Goal: Contribute content: Contribute content

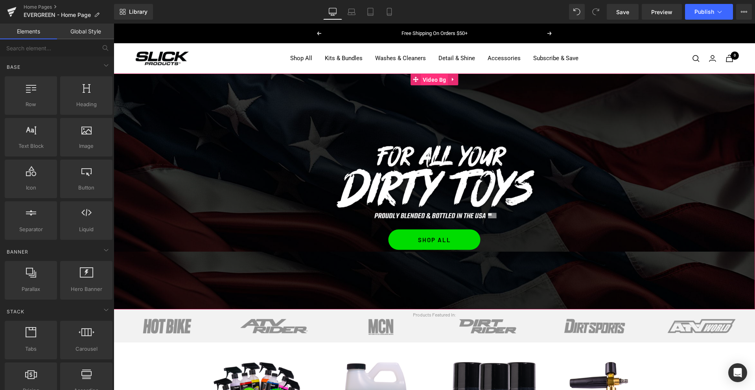
click at [436, 82] on span "Video Bg" at bounding box center [434, 80] width 27 height 12
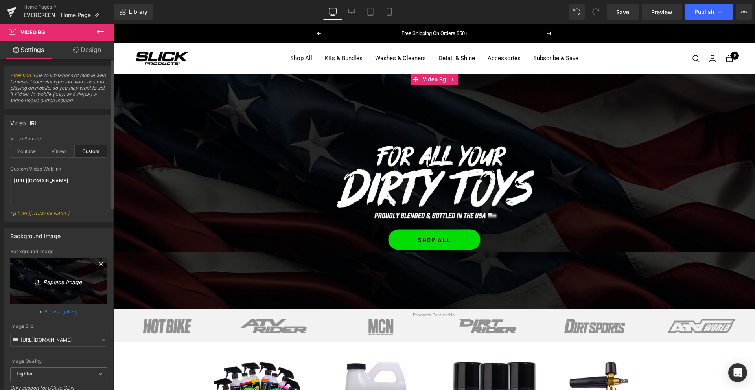
click at [46, 290] on link "Replace Image" at bounding box center [58, 280] width 97 height 45
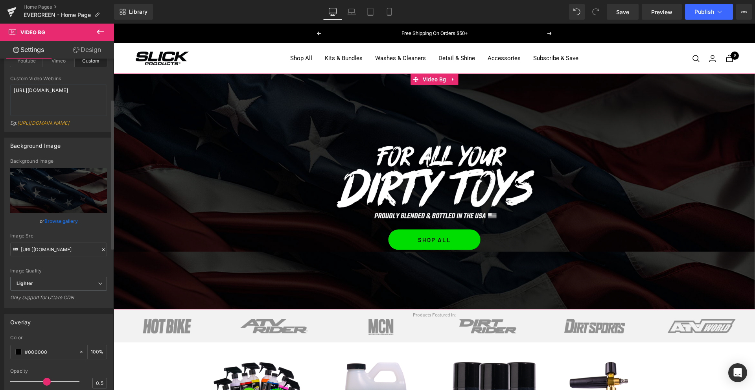
scroll to position [89, 0]
click at [41, 292] on span "Lighter" at bounding box center [58, 285] width 97 height 14
click at [37, 301] on div "Lighter" at bounding box center [30, 299] width 16 height 6
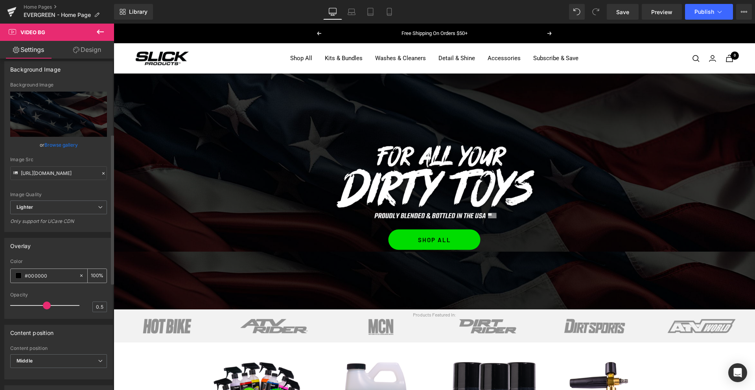
scroll to position [166, 0]
click at [47, 215] on span "Lighter" at bounding box center [58, 208] width 97 height 14
click at [41, 239] on li "Lightest" at bounding box center [57, 234] width 94 height 12
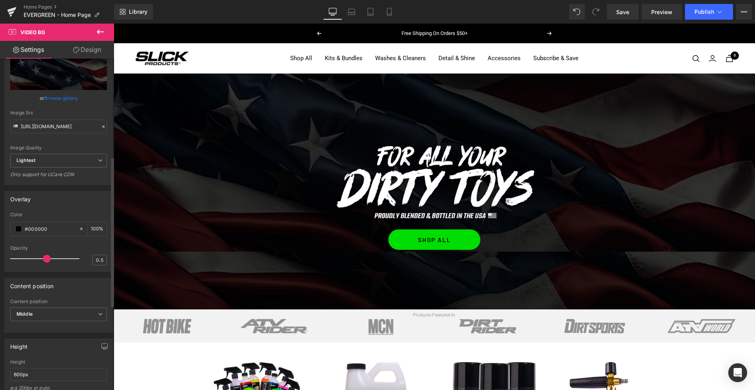
type input "[URL][DOMAIN_NAME]"
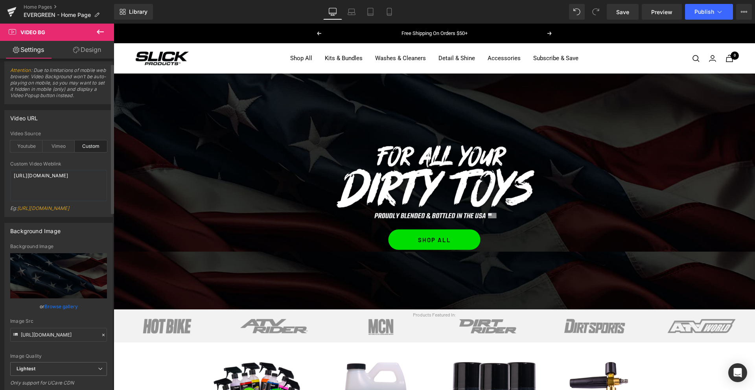
scroll to position [0, 0]
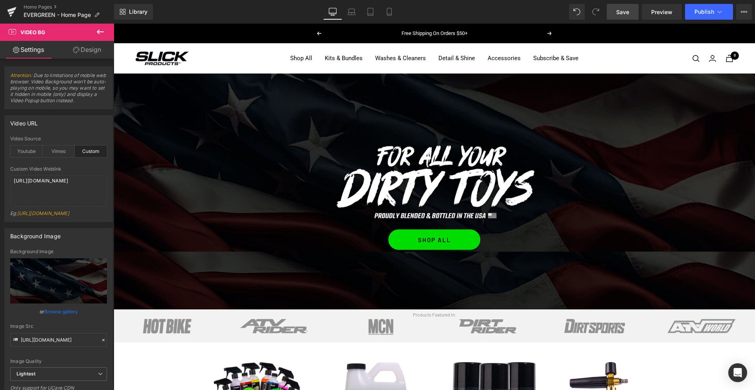
click at [618, 15] on span "Save" at bounding box center [622, 12] width 13 height 8
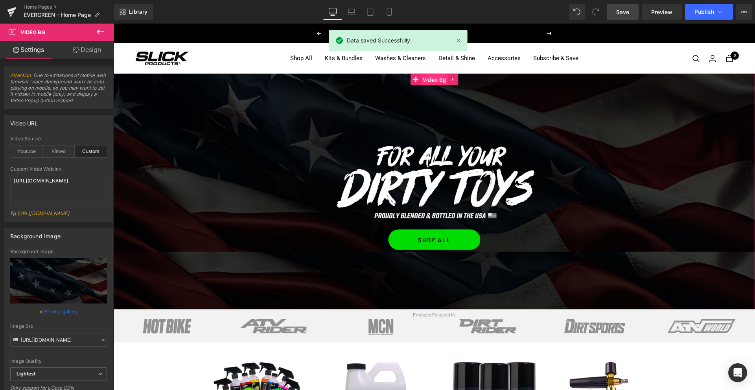
click at [432, 78] on span "Video Bg" at bounding box center [434, 80] width 27 height 12
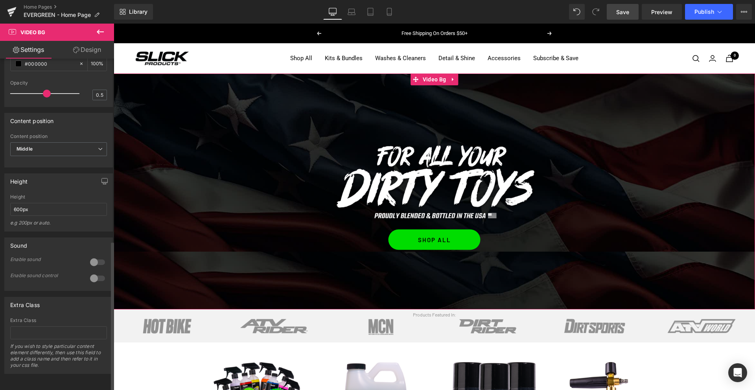
scroll to position [404, 0]
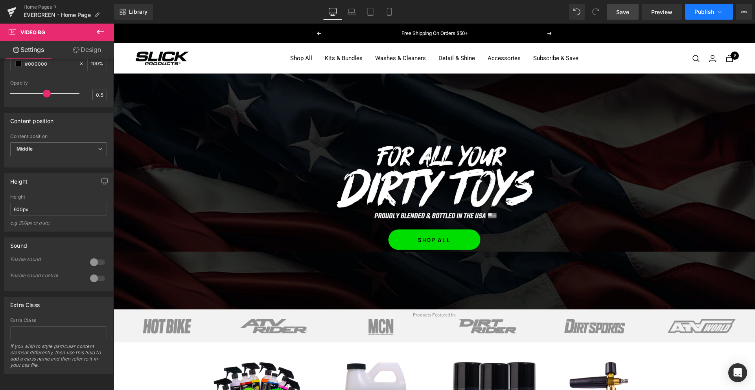
click at [710, 17] on button "Publish" at bounding box center [709, 12] width 48 height 16
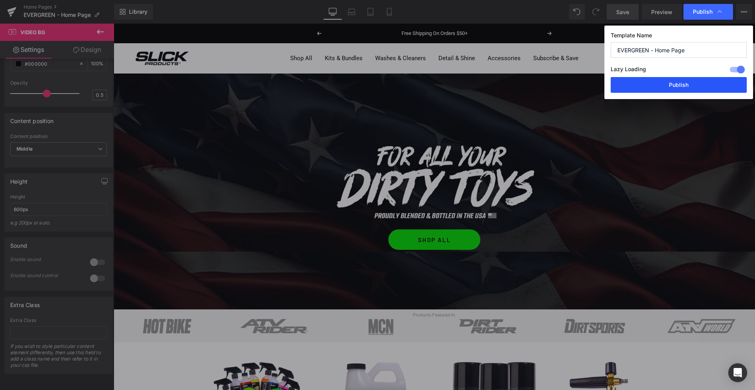
click at [673, 92] on button "Publish" at bounding box center [678, 85] width 136 height 16
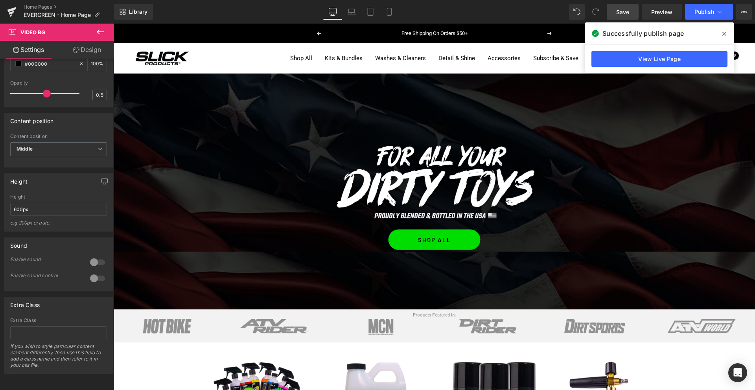
scroll to position [403, 0]
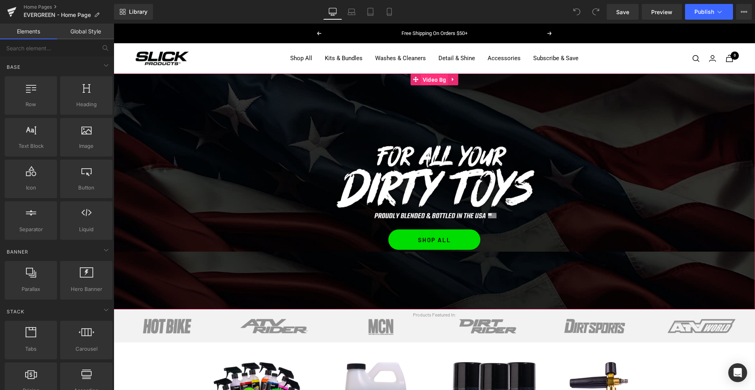
click at [430, 81] on span "Video Bg" at bounding box center [434, 80] width 27 height 12
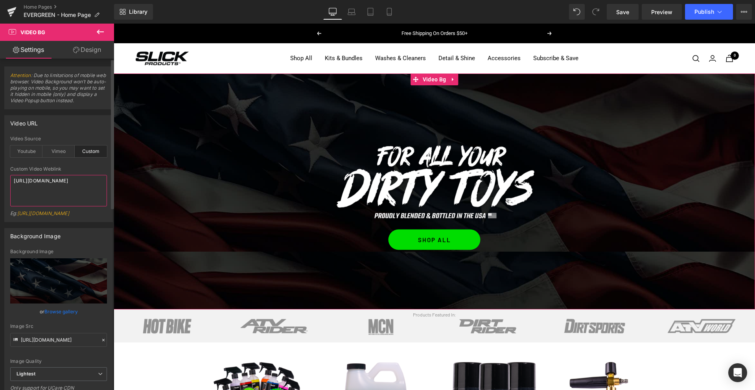
click at [40, 182] on textarea "[URL][DOMAIN_NAME]" at bounding box center [58, 190] width 97 height 31
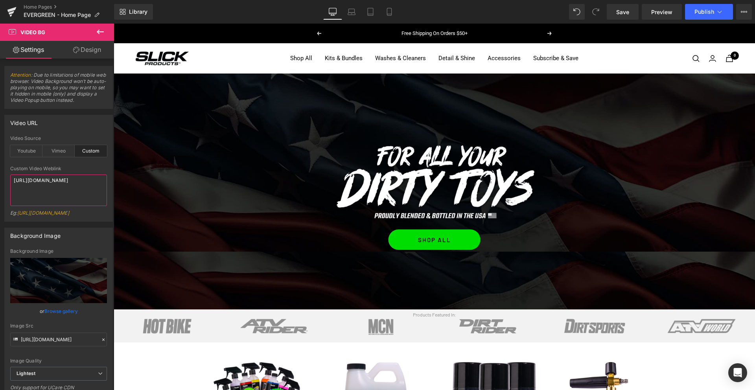
paste textarea "5c90114019ee4b5ca71d7c89e1e1caff"
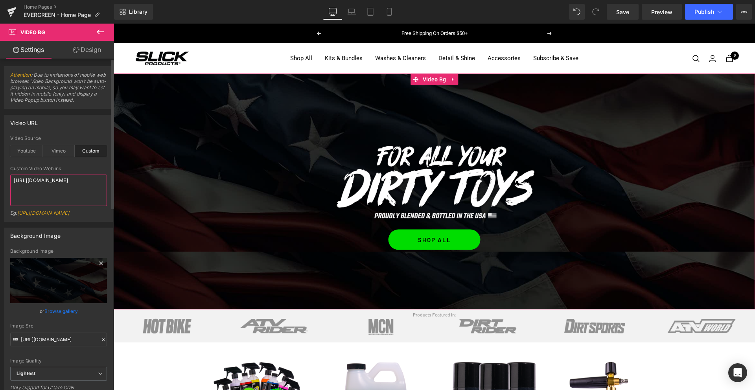
scroll to position [2, 0]
type textarea "[URL][DOMAIN_NAME]"
click at [99, 263] on icon at bounding box center [101, 261] width 4 height 4
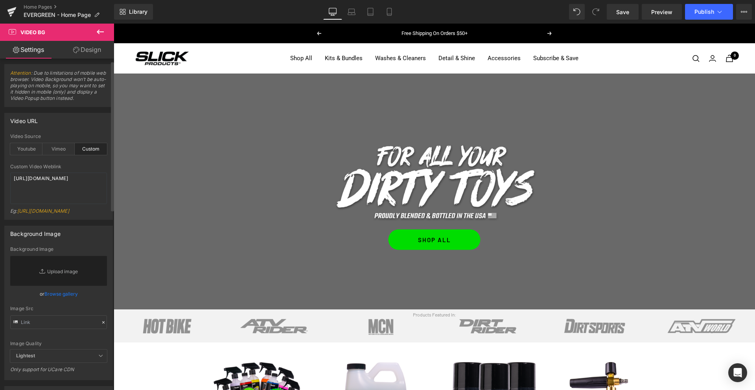
scroll to position [6, 0]
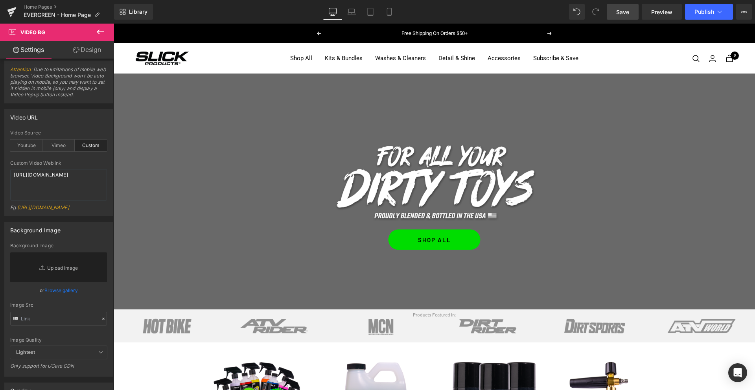
click at [615, 13] on link "Save" at bounding box center [622, 12] width 32 height 16
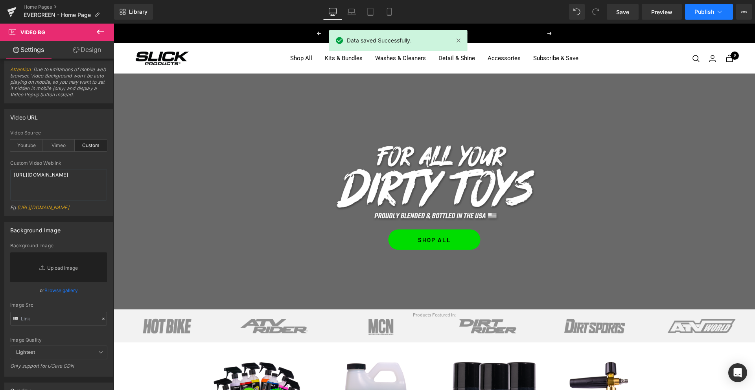
click at [706, 16] on button "Publish" at bounding box center [709, 12] width 48 height 16
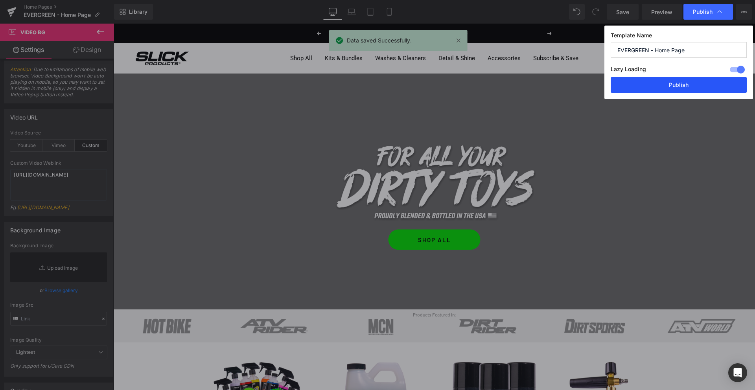
click at [687, 86] on button "Publish" at bounding box center [678, 85] width 136 height 16
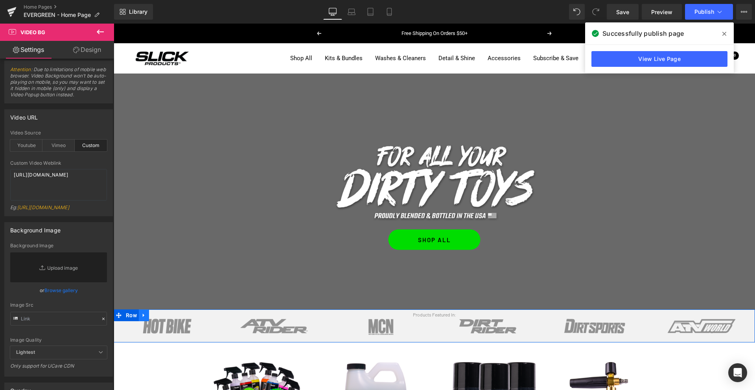
click at [143, 315] on icon at bounding box center [144, 316] width 2 height 4
click at [146, 315] on icon at bounding box center [144, 316] width 6 height 6
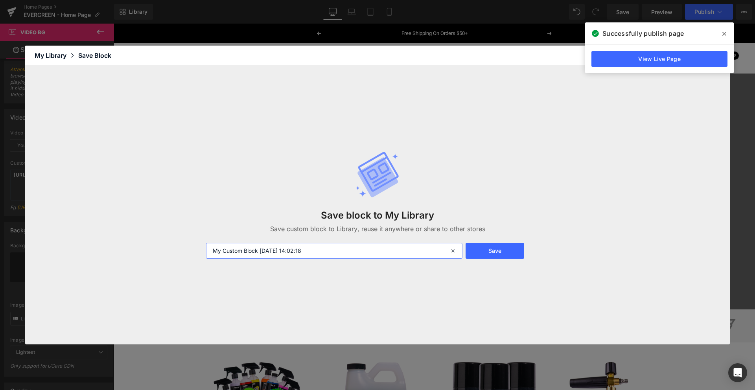
click at [248, 246] on input "My Custom Block [DATE] 14:02:18" at bounding box center [334, 251] width 256 height 16
type input "Media Logo Slides"
click at [506, 240] on div "Save block to My Library Save custom block to Library, reuse it anywhere or sha…" at bounding box center [377, 204] width 352 height 139
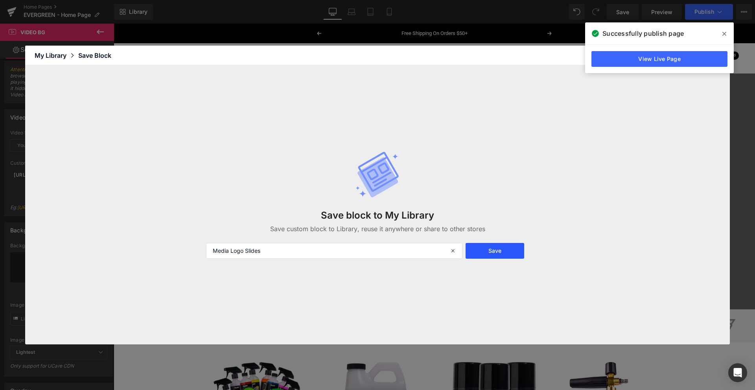
click at [490, 255] on button "Save" at bounding box center [494, 251] width 59 height 16
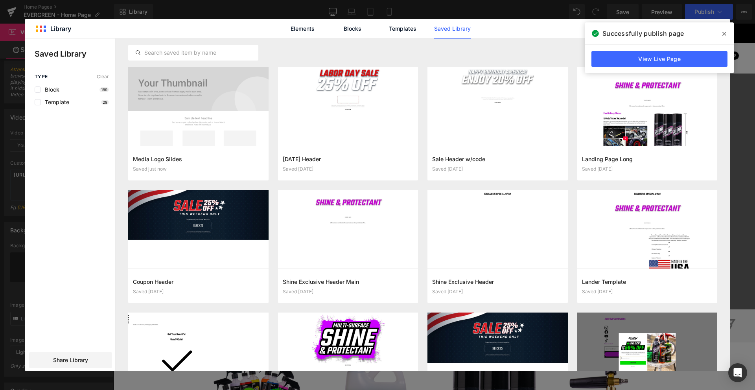
click at [726, 33] on span at bounding box center [724, 34] width 13 height 13
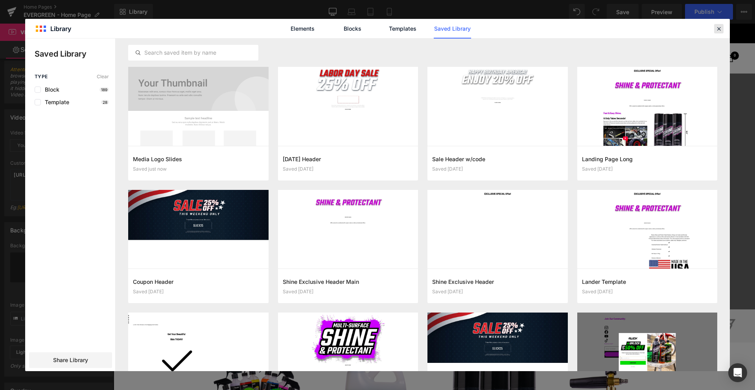
click at [719, 29] on icon at bounding box center [718, 28] width 7 height 7
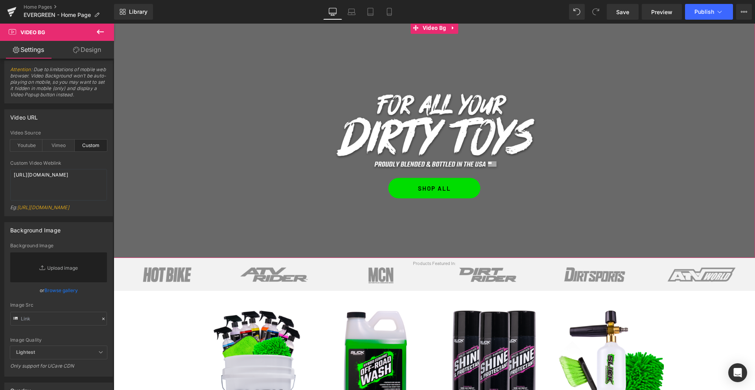
scroll to position [55, 0]
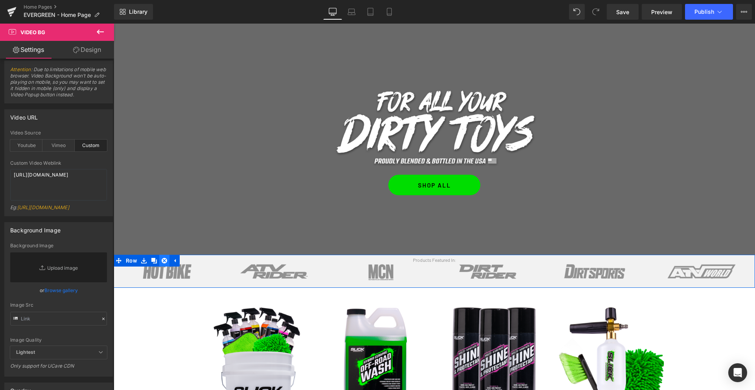
click at [165, 261] on icon at bounding box center [165, 261] width 6 height 6
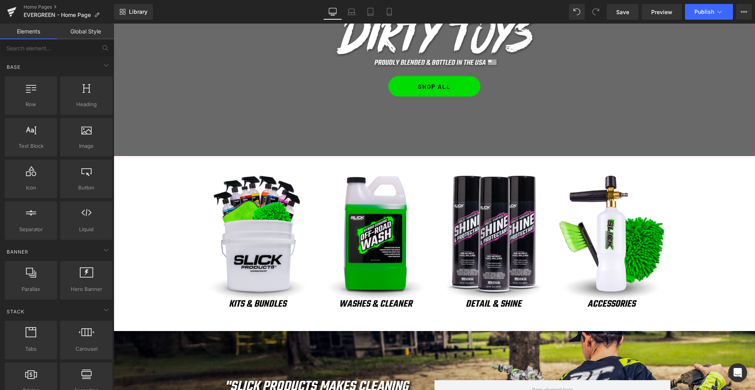
scroll to position [160, 0]
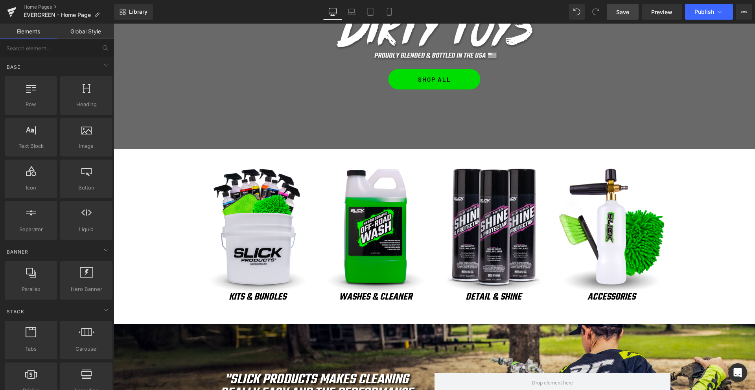
click at [629, 12] on span "Save" at bounding box center [622, 12] width 13 height 8
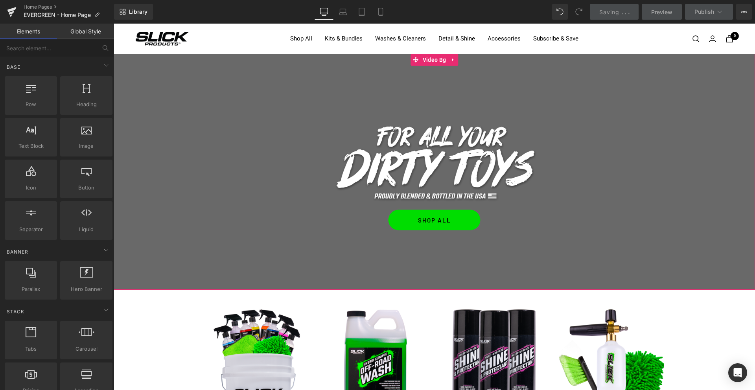
scroll to position [18, 0]
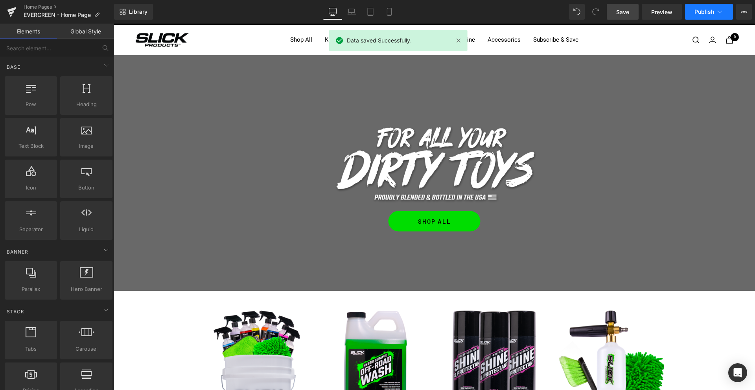
click at [712, 12] on span "Publish" at bounding box center [704, 12] width 20 height 6
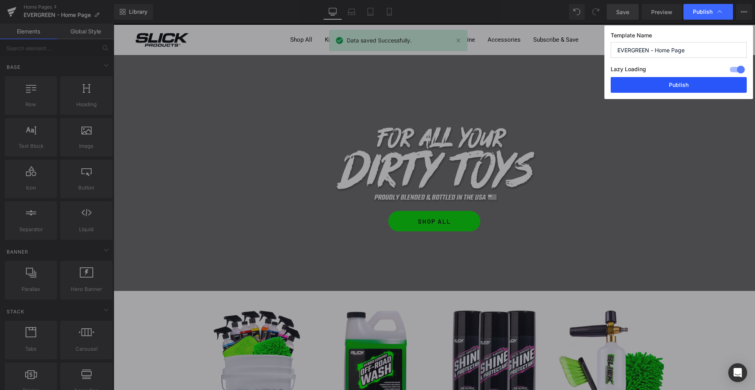
click at [678, 87] on button "Publish" at bounding box center [678, 85] width 136 height 16
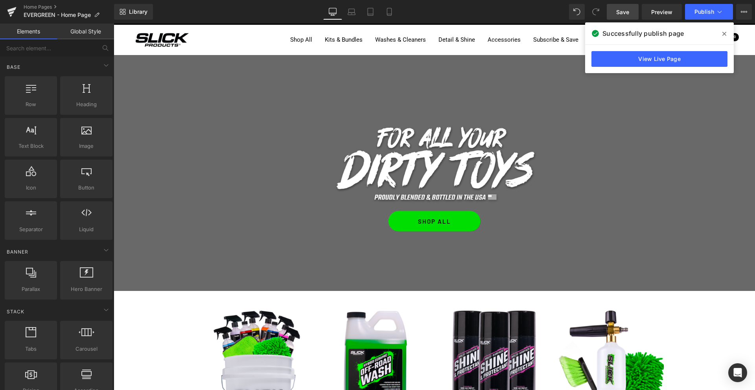
click at [726, 34] on span at bounding box center [724, 34] width 13 height 13
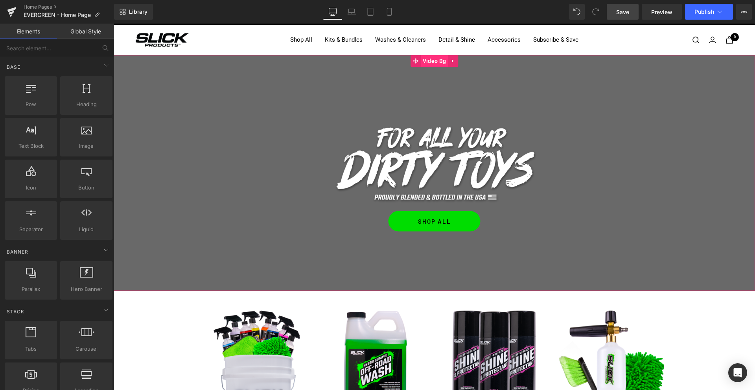
click at [435, 62] on span "Video Bg" at bounding box center [434, 61] width 27 height 12
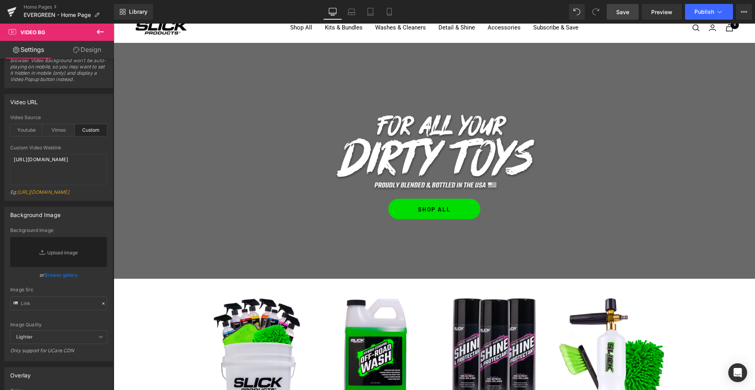
scroll to position [0, 0]
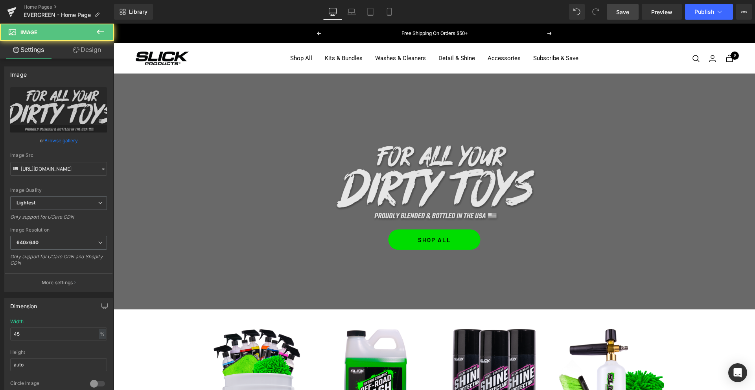
click at [432, 178] on div "Image" at bounding box center [434, 181] width 460 height 81
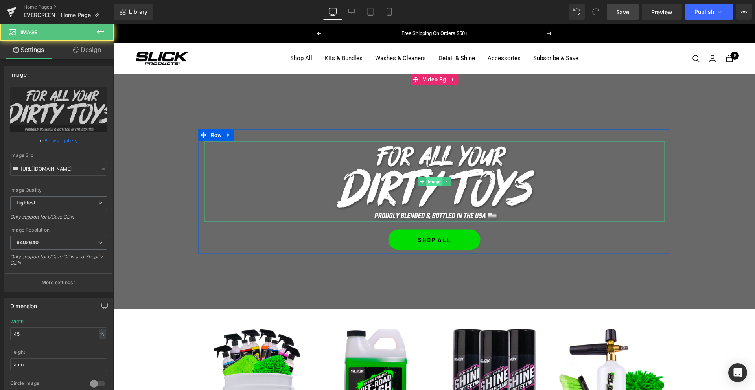
click at [431, 182] on span "Image" at bounding box center [434, 180] width 16 height 9
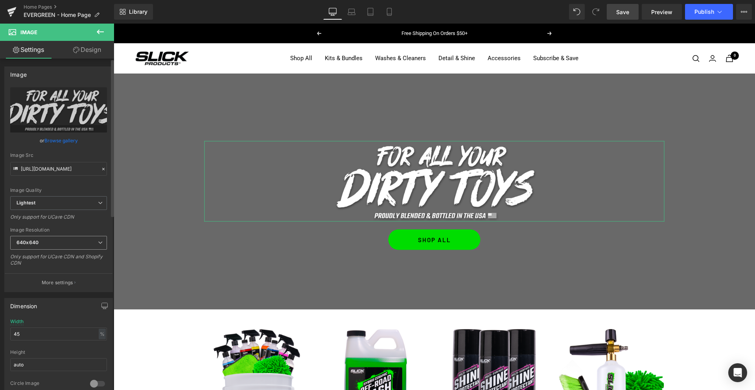
click at [61, 248] on span "640x640" at bounding box center [58, 243] width 97 height 14
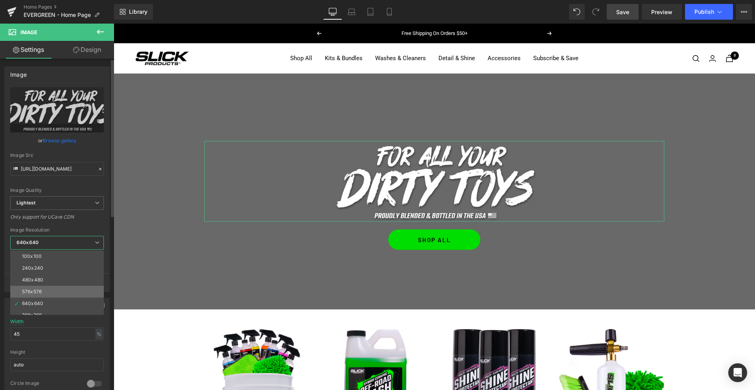
click at [44, 290] on li "576x576" at bounding box center [58, 292] width 97 height 12
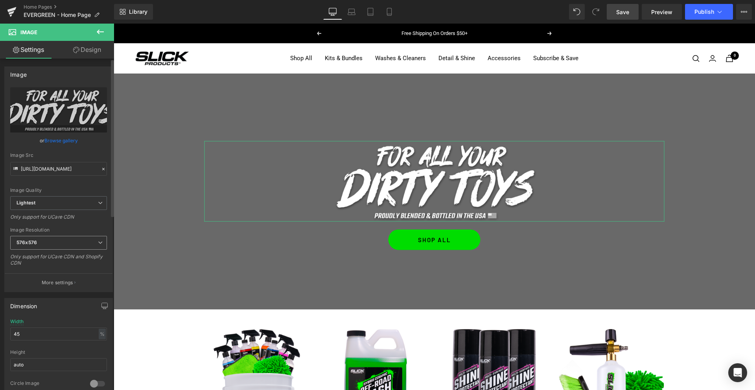
click at [57, 243] on span "576x576" at bounding box center [58, 243] width 97 height 14
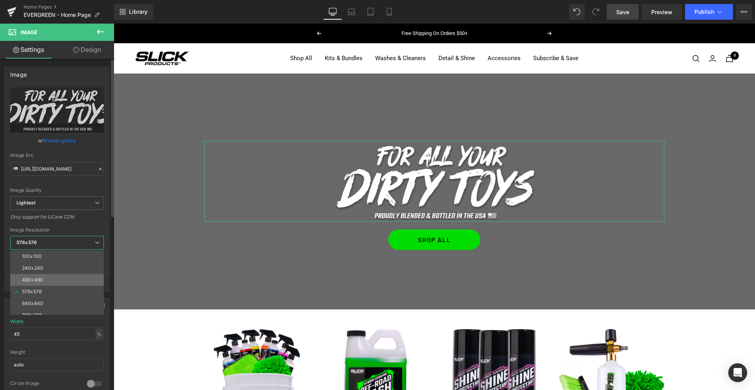
click at [38, 277] on div "480x480" at bounding box center [32, 280] width 21 height 6
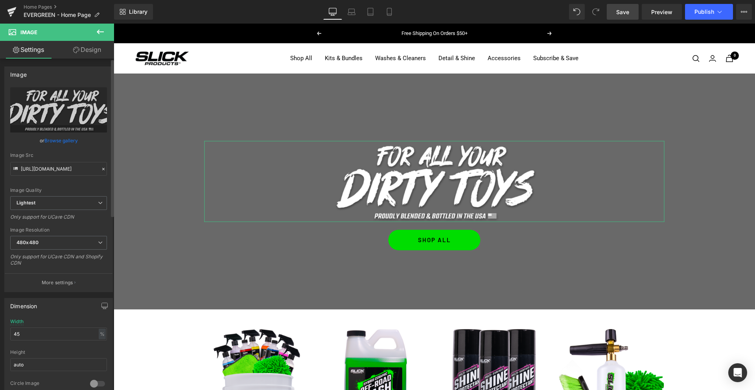
click at [62, 195] on div "Image Quality Lighter Lightest Lightest Lighter Lightest Only support for UCare…" at bounding box center [58, 141] width 97 height 109
click at [59, 202] on span "Lightest" at bounding box center [58, 203] width 97 height 14
click at [59, 202] on span "Lightest" at bounding box center [57, 203] width 94 height 14
click at [42, 244] on span "480x480" at bounding box center [58, 243] width 97 height 14
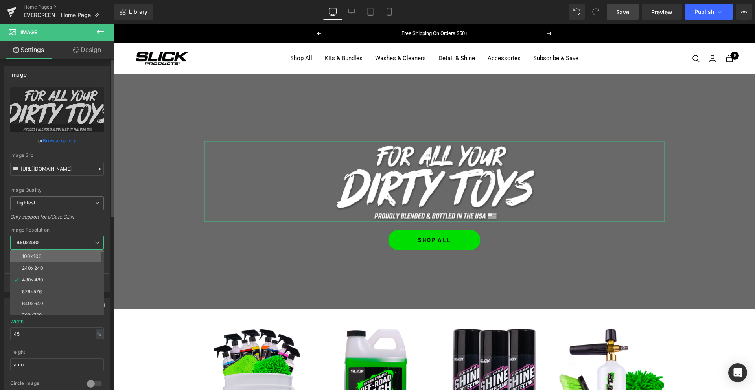
click at [37, 255] on div "100x100" at bounding box center [32, 257] width 20 height 6
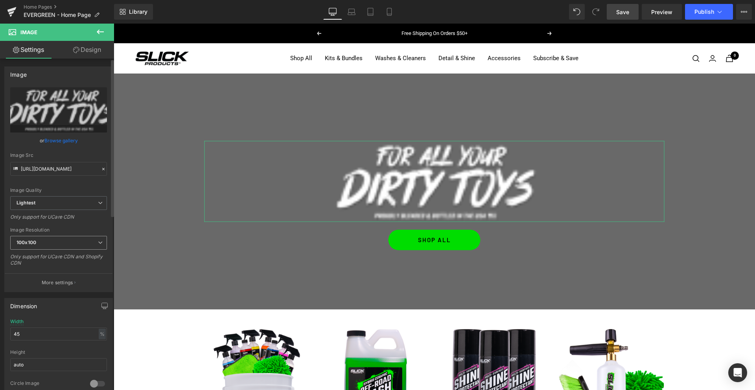
click at [31, 241] on b "100x100" at bounding box center [27, 242] width 20 height 6
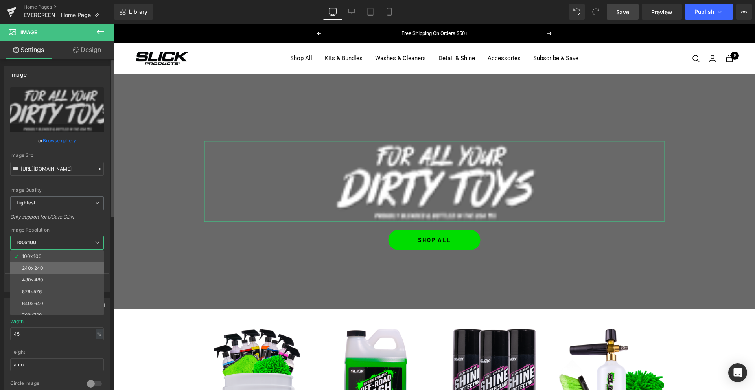
click at [38, 270] on div "240x240" at bounding box center [32, 268] width 21 height 6
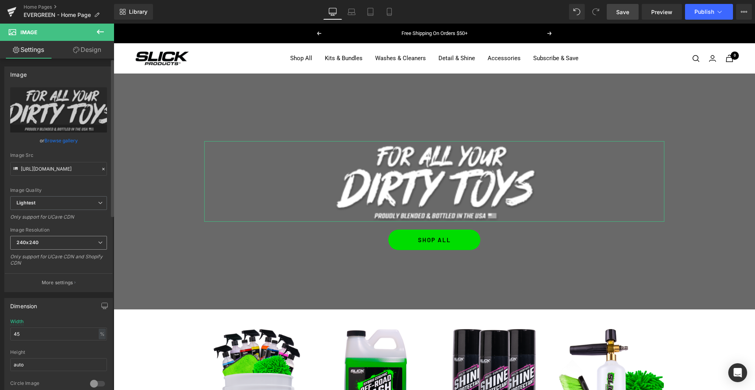
click at [38, 248] on span "240x240" at bounding box center [58, 243] width 97 height 14
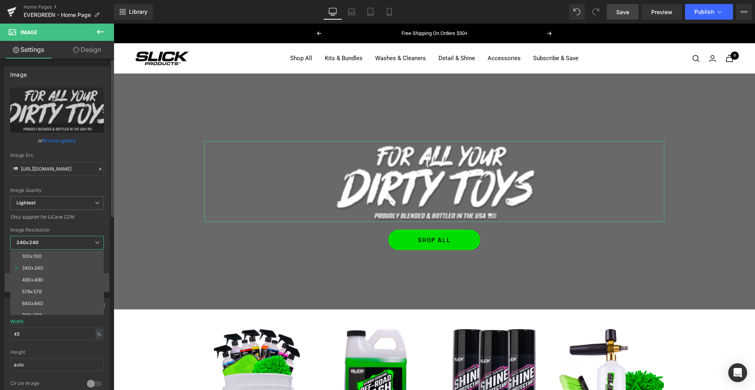
click at [35, 286] on li "576x576" at bounding box center [58, 292] width 97 height 12
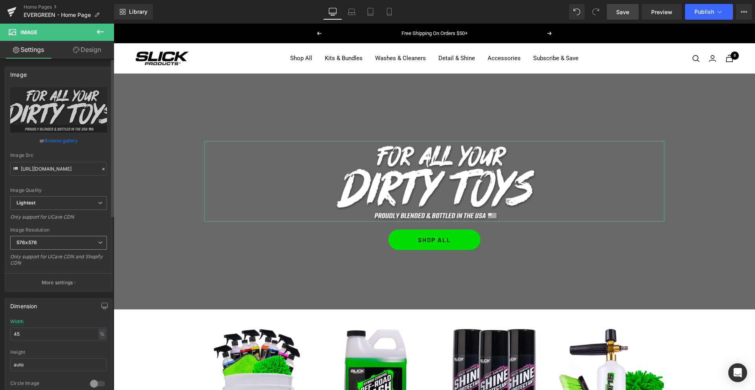
click at [54, 239] on span "576x576" at bounding box center [58, 243] width 97 height 14
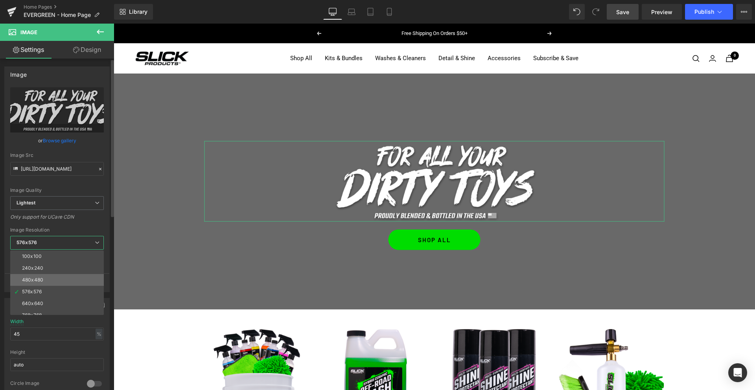
click at [46, 277] on li "480x480" at bounding box center [58, 280] width 97 height 12
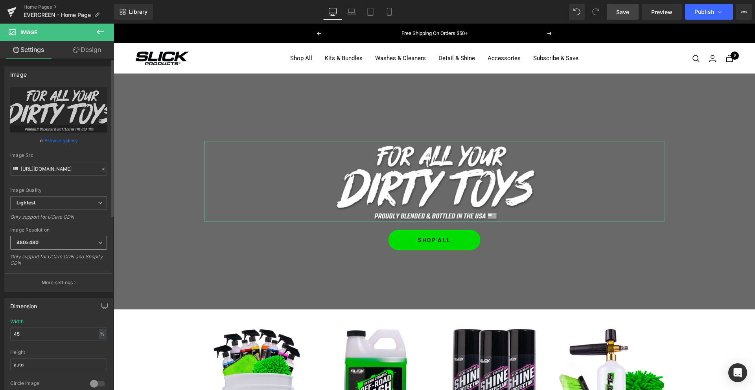
click at [40, 245] on span "480x480" at bounding box center [58, 243] width 97 height 14
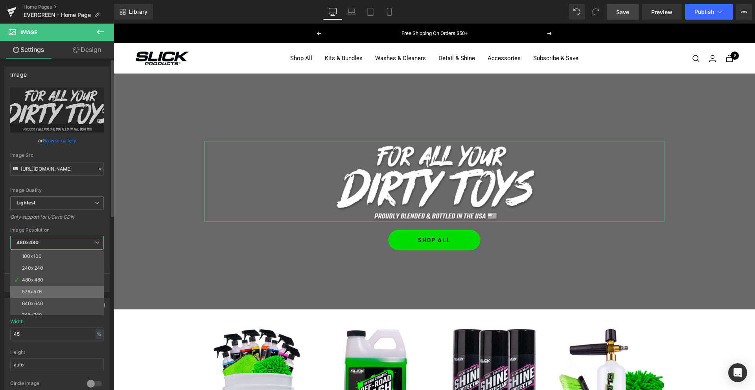
click at [37, 294] on div "576x576" at bounding box center [32, 292] width 20 height 6
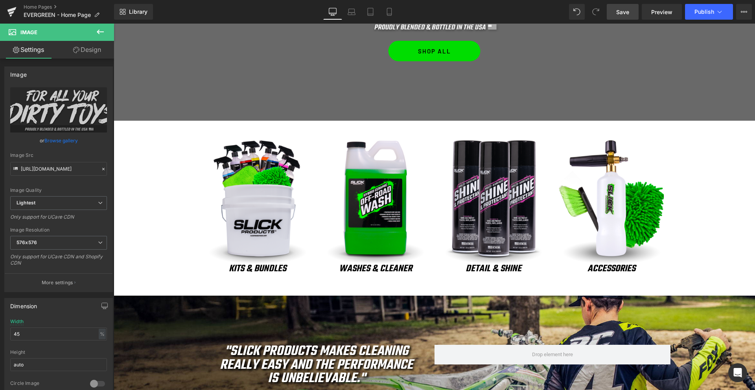
scroll to position [198, 0]
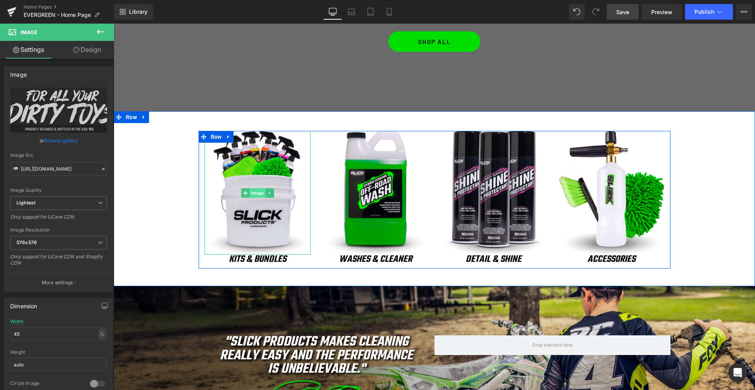
click at [258, 193] on span "Image" at bounding box center [257, 192] width 16 height 9
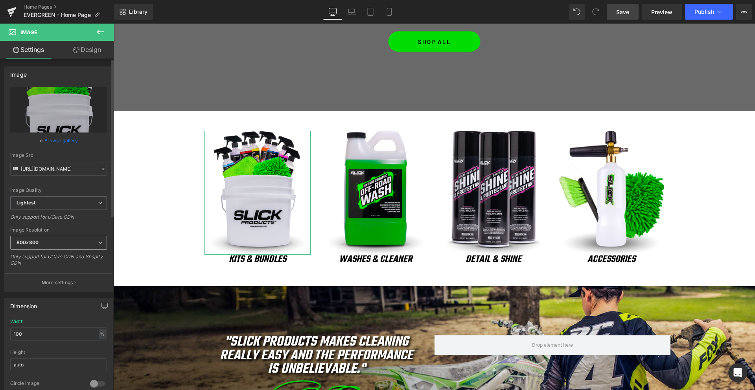
click at [57, 243] on span "800x800" at bounding box center [58, 243] width 97 height 14
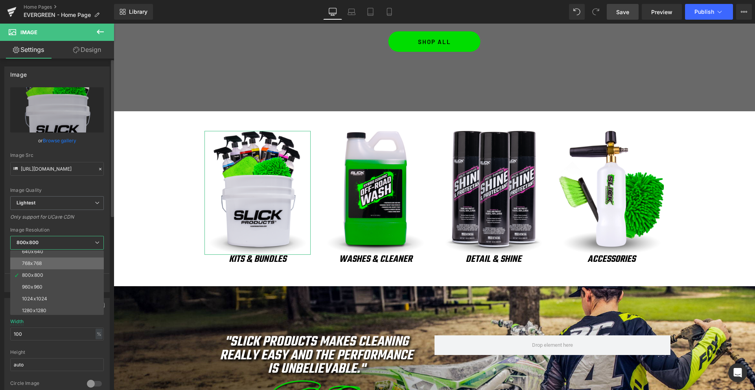
scroll to position [39, 0]
click at [35, 263] on div "640x640" at bounding box center [32, 264] width 21 height 6
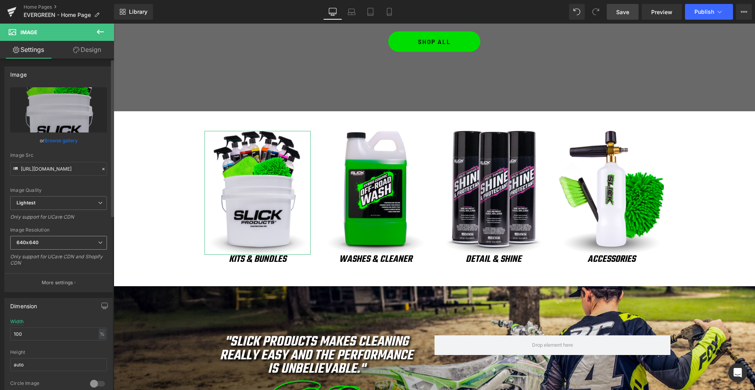
scroll to position [0, 0]
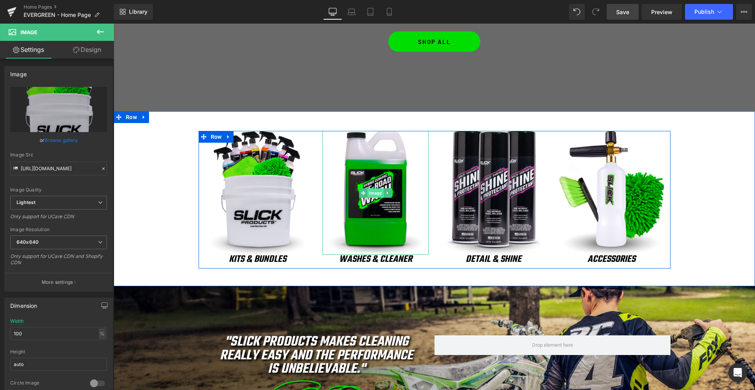
click at [373, 193] on span "Image" at bounding box center [375, 192] width 16 height 9
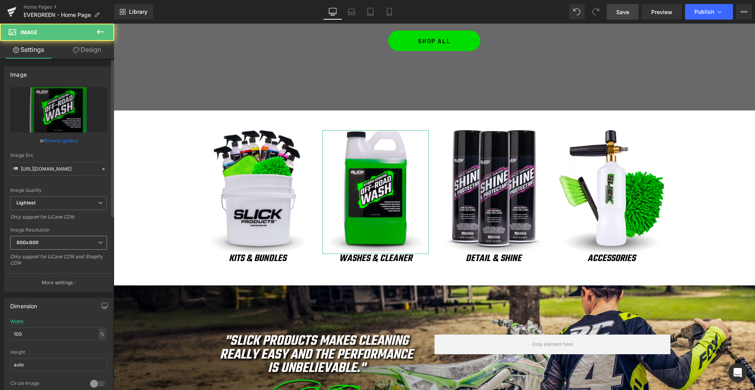
click at [45, 244] on span "800x800" at bounding box center [58, 243] width 97 height 14
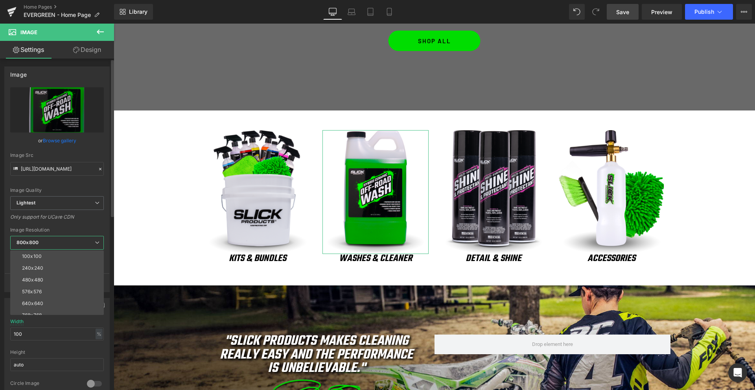
click at [37, 301] on div "640x640" at bounding box center [32, 304] width 21 height 6
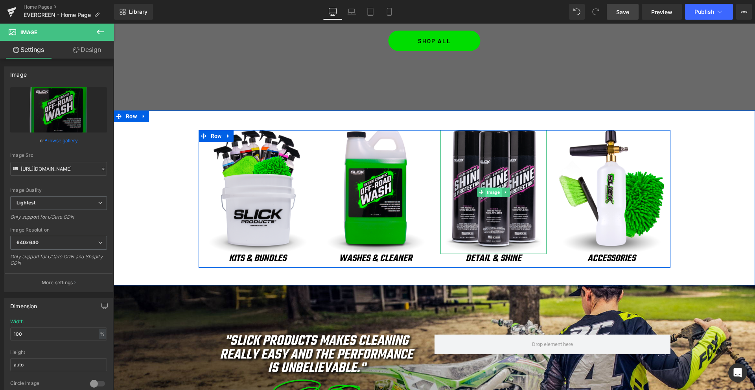
click at [492, 193] on span "Image" at bounding box center [493, 191] width 16 height 9
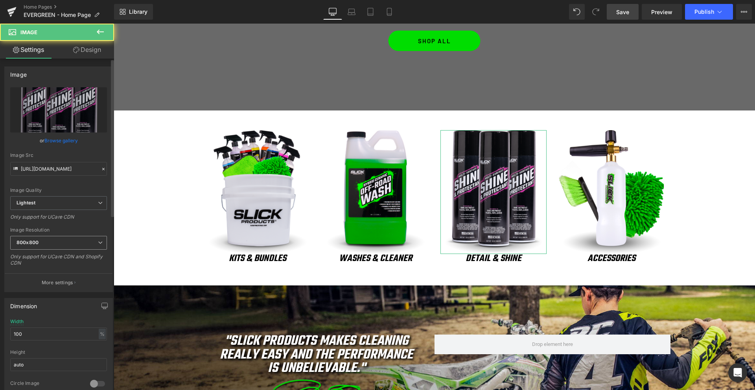
click at [23, 241] on b "800x800" at bounding box center [28, 242] width 22 height 6
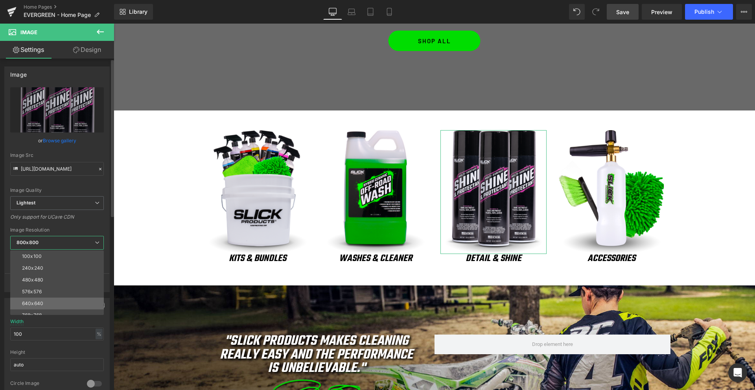
click at [52, 301] on li "640x640" at bounding box center [58, 304] width 97 height 12
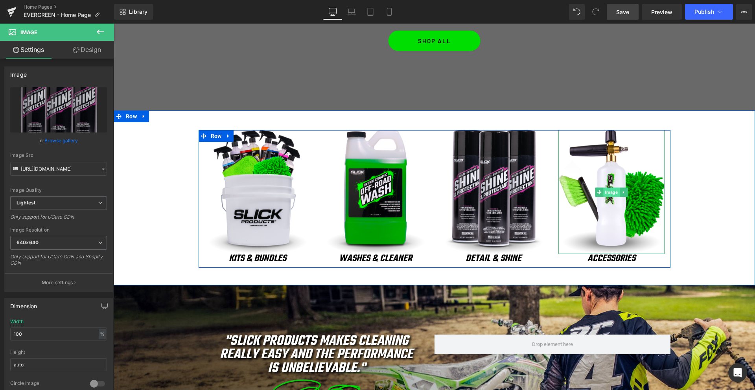
click at [613, 191] on span "Image" at bounding box center [611, 191] width 16 height 9
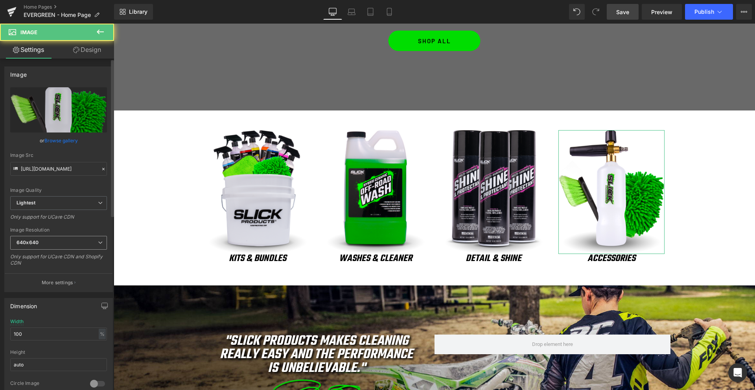
click at [46, 238] on span "640x640" at bounding box center [58, 243] width 97 height 14
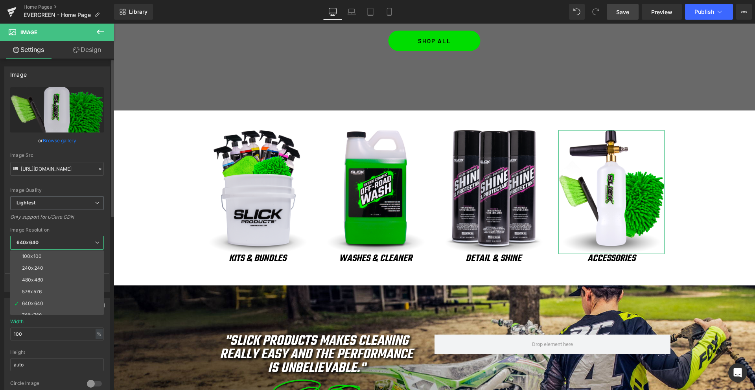
click at [45, 241] on span "640x640" at bounding box center [57, 243] width 94 height 14
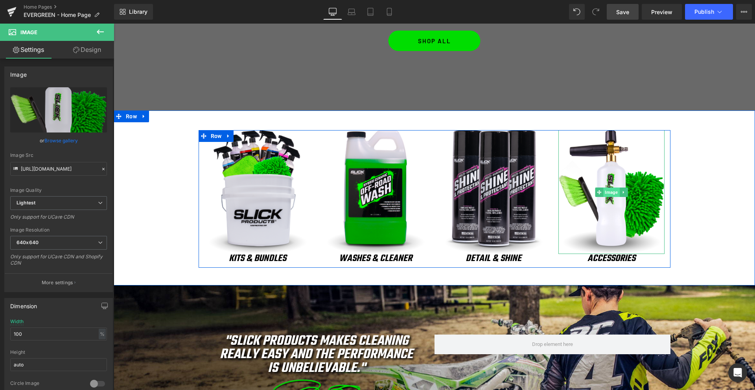
click at [612, 193] on span "Image" at bounding box center [611, 191] width 16 height 9
click at [492, 192] on span "Image" at bounding box center [493, 191] width 16 height 9
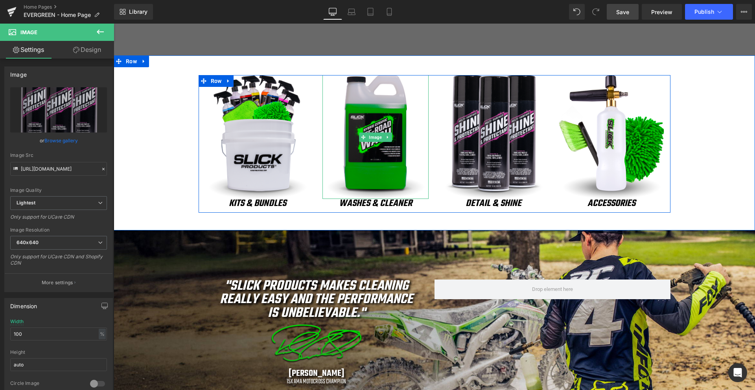
scroll to position [257, 0]
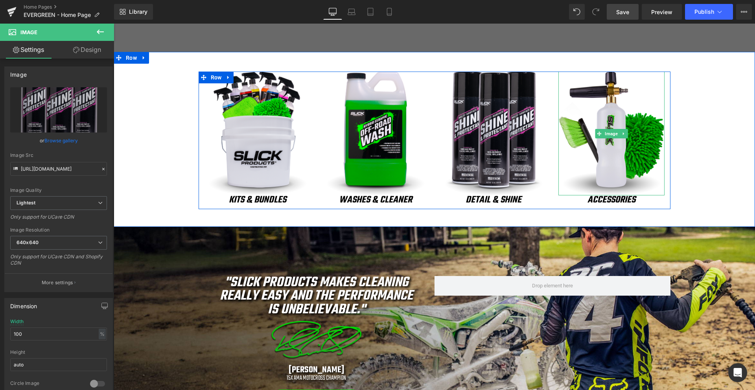
click at [607, 139] on img at bounding box center [611, 134] width 106 height 124
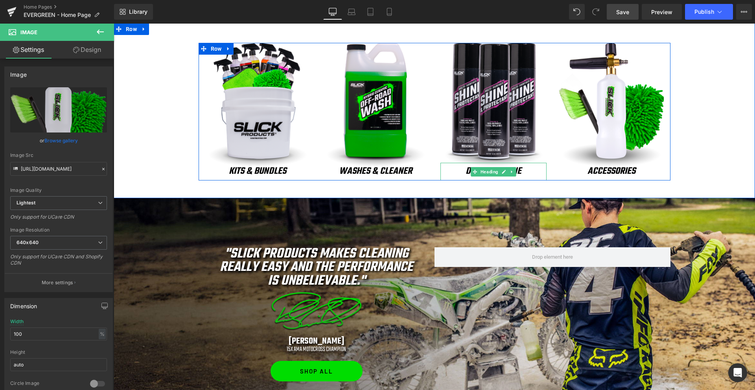
scroll to position [295, 0]
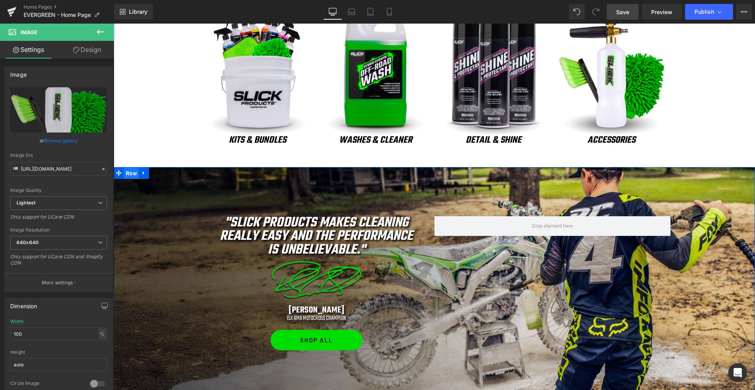
click at [134, 173] on span "Row" at bounding box center [131, 173] width 15 height 12
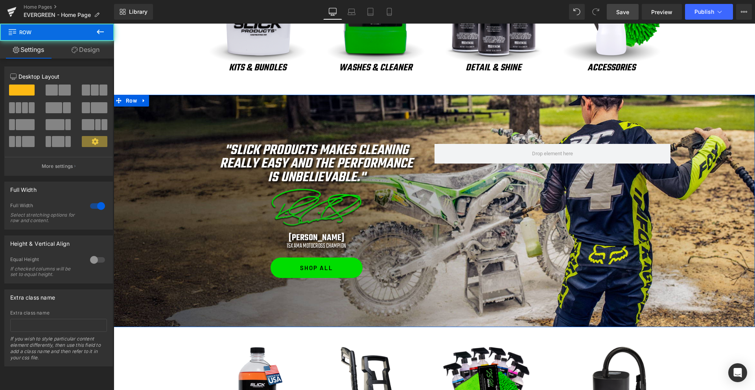
scroll to position [392, 0]
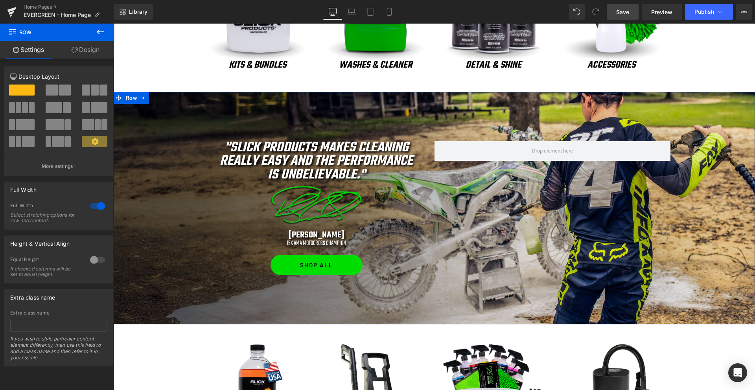
click at [90, 50] on link "Design" at bounding box center [85, 50] width 57 height 18
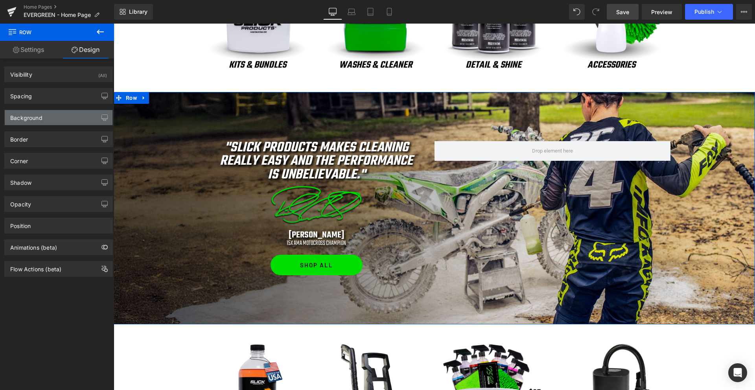
click at [44, 114] on div "Background" at bounding box center [59, 117] width 108 height 15
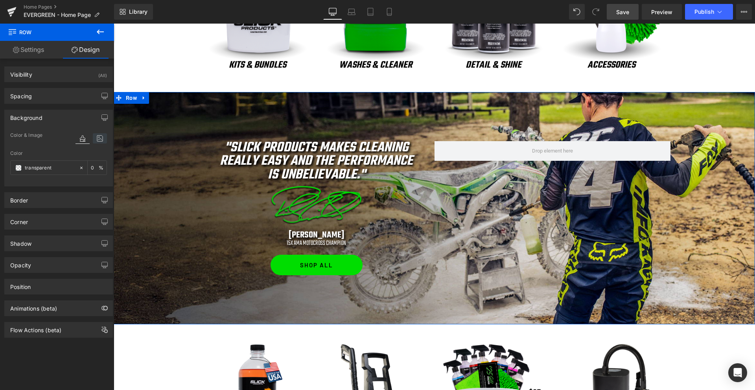
click at [99, 139] on icon at bounding box center [100, 138] width 14 height 10
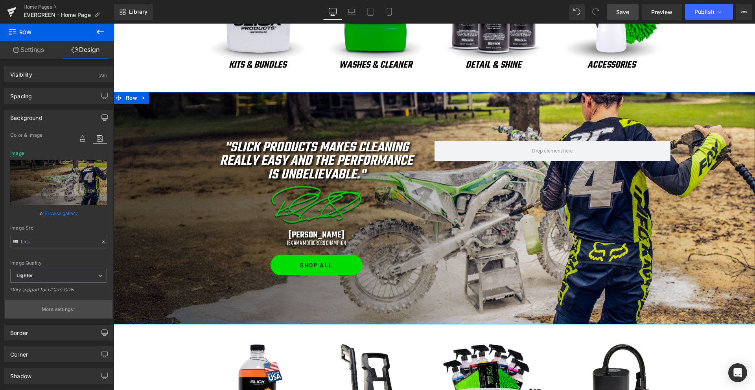
click at [57, 308] on p "More settings" at bounding box center [57, 309] width 31 height 7
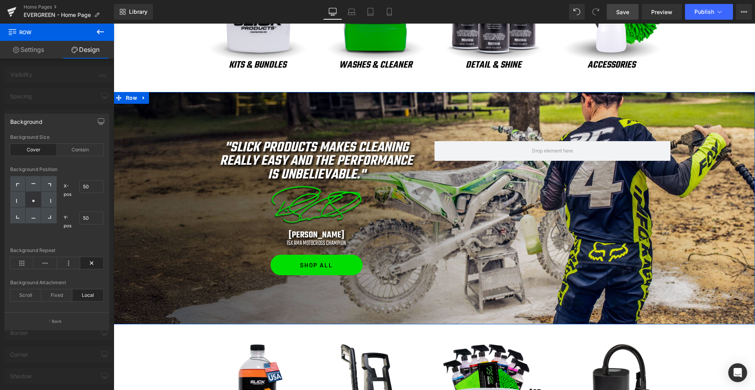
click at [72, 95] on div at bounding box center [57, 209] width 114 height 370
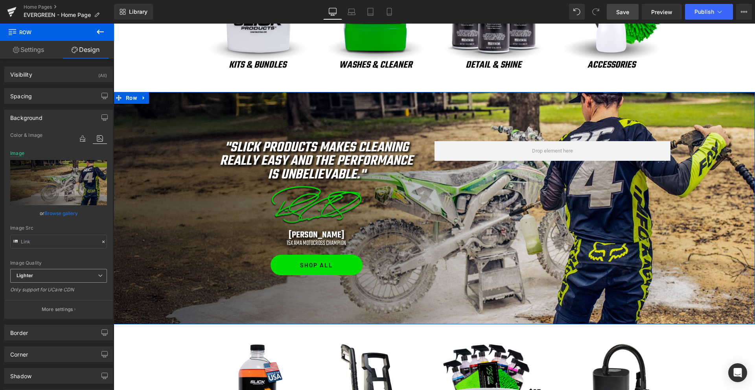
click at [53, 274] on span "Lighter" at bounding box center [58, 276] width 97 height 14
click at [50, 300] on li "Lightest" at bounding box center [58, 302] width 97 height 12
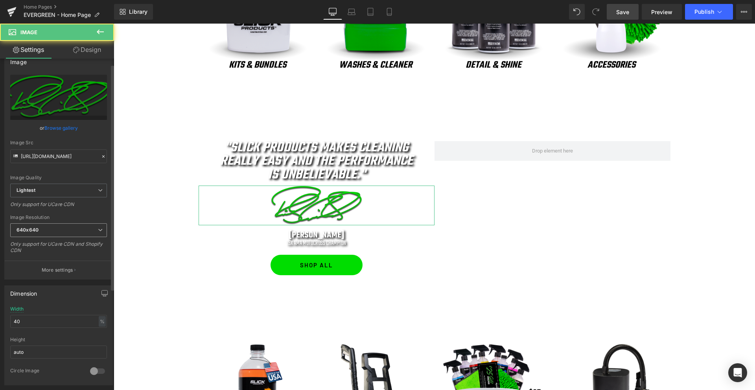
scroll to position [17, 0]
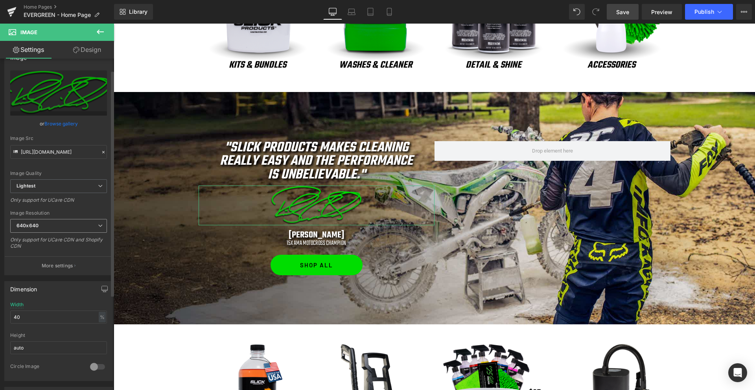
click at [40, 226] on span "640x640" at bounding box center [58, 226] width 97 height 14
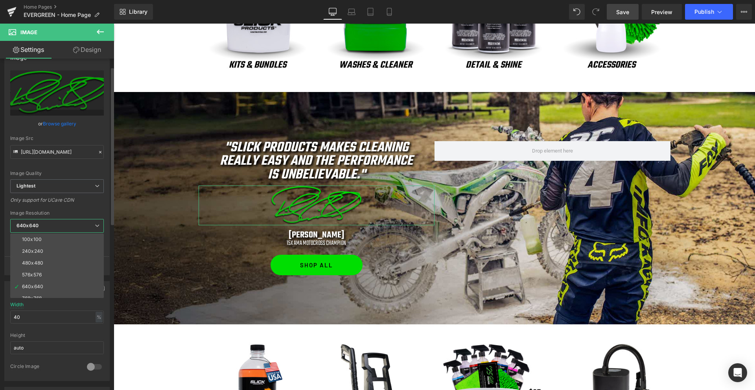
click at [40, 225] on span "640x640" at bounding box center [57, 226] width 94 height 14
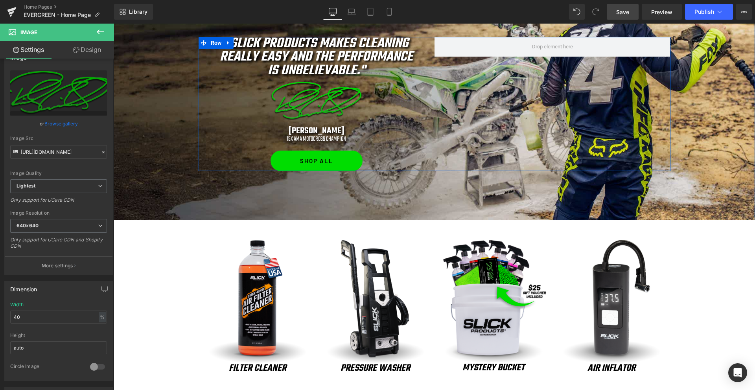
scroll to position [538, 0]
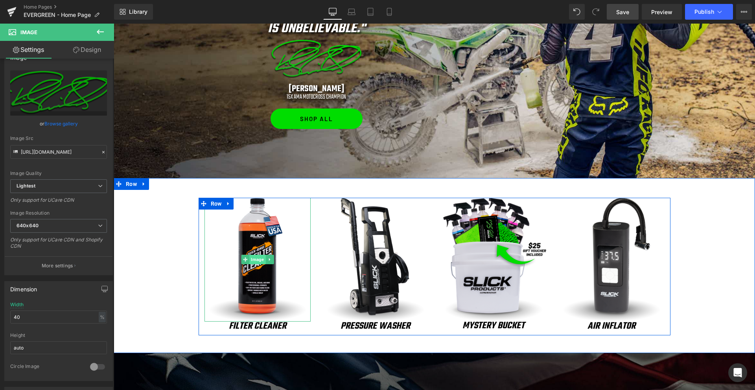
click at [256, 259] on span "Image" at bounding box center [257, 259] width 16 height 9
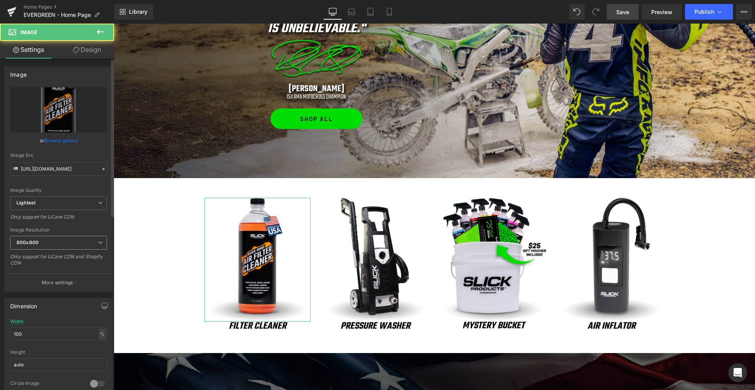
click at [47, 241] on span "800x800" at bounding box center [58, 243] width 97 height 14
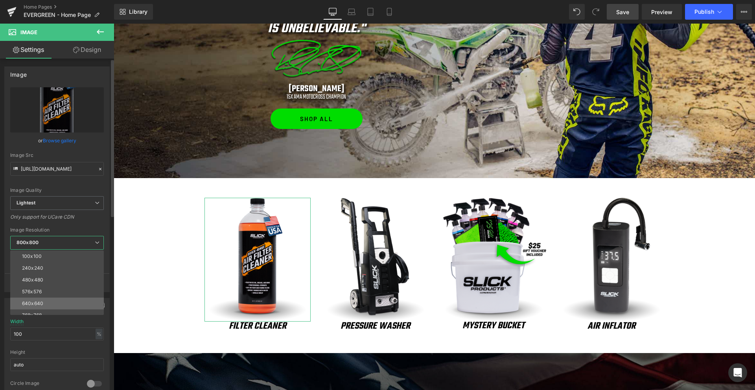
click at [51, 305] on li "640x640" at bounding box center [58, 304] width 97 height 12
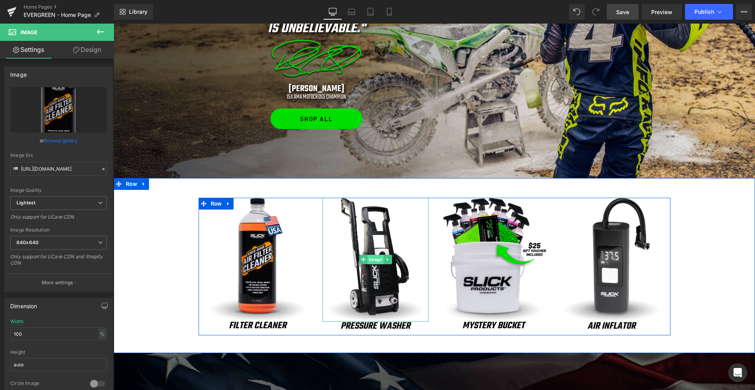
click at [380, 261] on span "Image" at bounding box center [375, 259] width 16 height 9
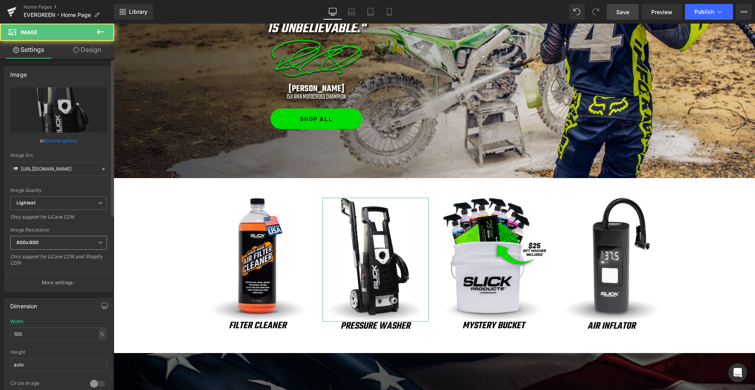
click at [61, 247] on span "800x800" at bounding box center [58, 243] width 97 height 14
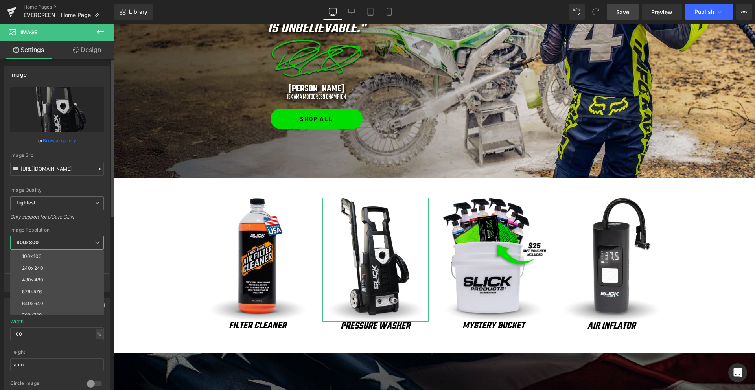
click at [46, 303] on li "640x640" at bounding box center [58, 304] width 97 height 12
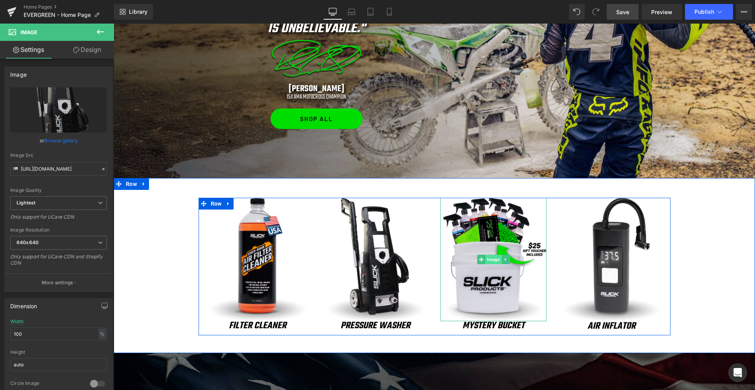
click at [489, 259] on span "Image" at bounding box center [493, 259] width 16 height 9
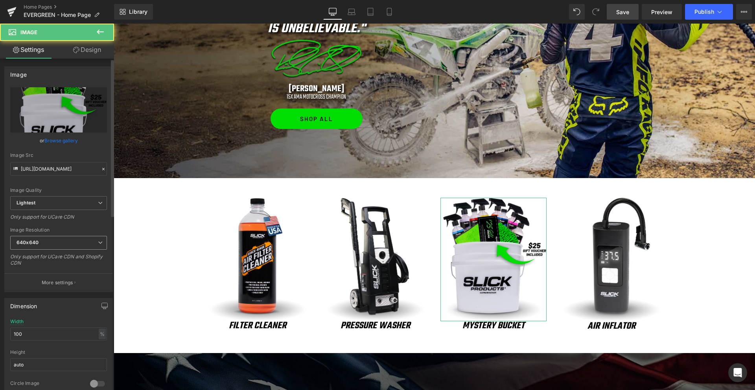
click at [46, 246] on span "640x640" at bounding box center [58, 243] width 97 height 14
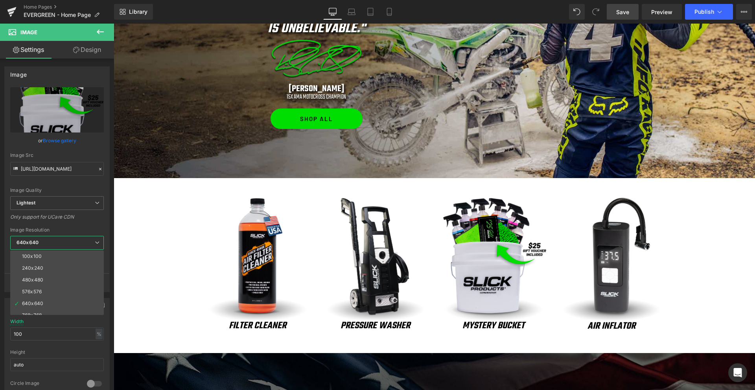
drag, startPoint x: 578, startPoint y: 265, endPoint x: 601, endPoint y: 257, distance: 24.1
click at [578, 265] on body "Skip to content Previous Free Shipping On Orders $50+ Made in the [GEOGRAPHIC_D…" at bounding box center [434, 331] width 641 height 1692
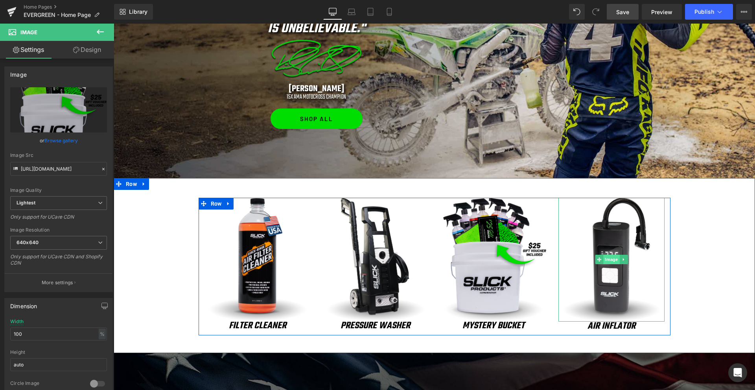
click at [613, 258] on span "Image" at bounding box center [611, 259] width 16 height 9
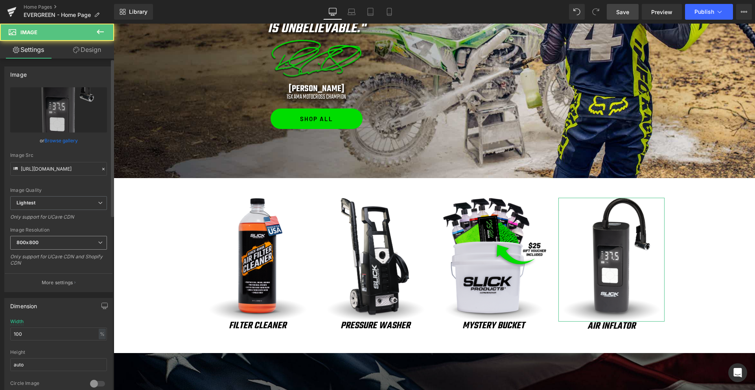
click at [63, 237] on span "800x800" at bounding box center [58, 243] width 97 height 14
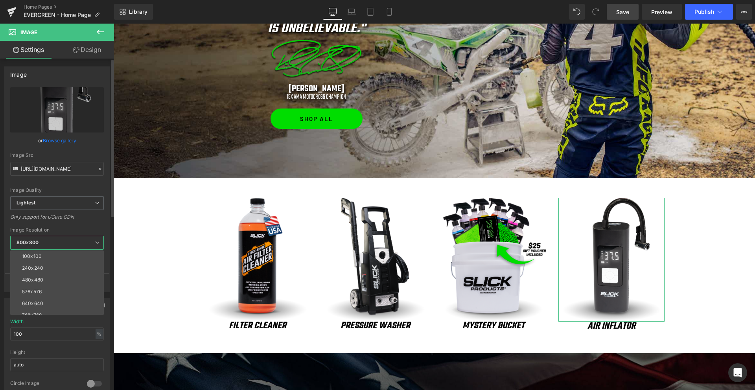
click at [40, 301] on div "640x640" at bounding box center [32, 304] width 21 height 6
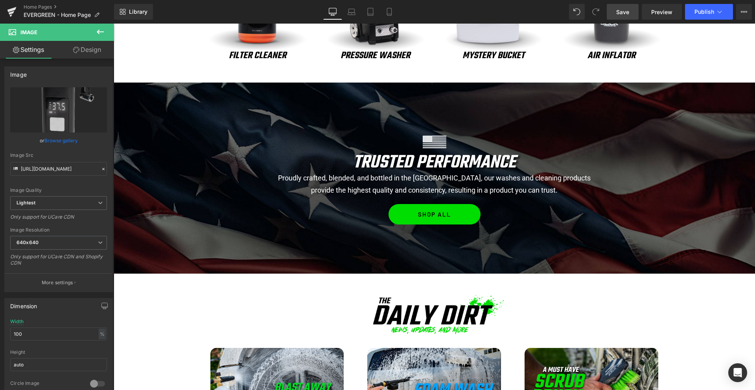
scroll to position [811, 0]
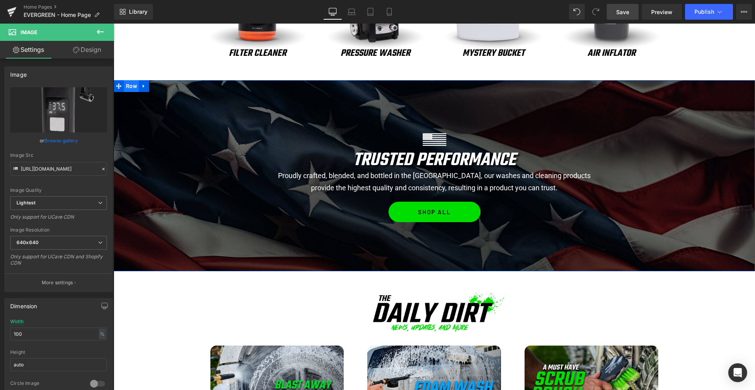
click at [131, 86] on span "Row" at bounding box center [131, 86] width 15 height 12
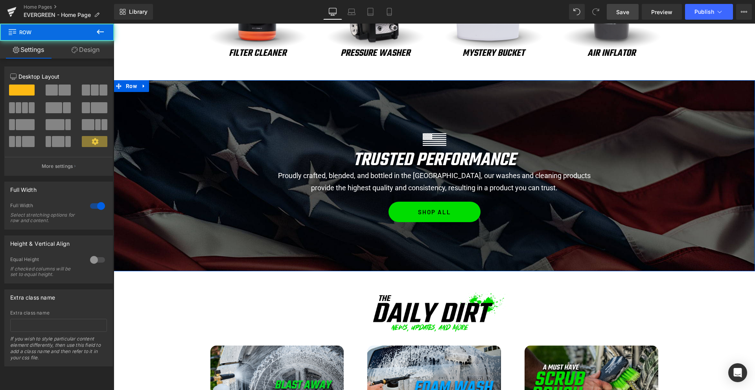
click at [89, 46] on link "Design" at bounding box center [85, 50] width 57 height 18
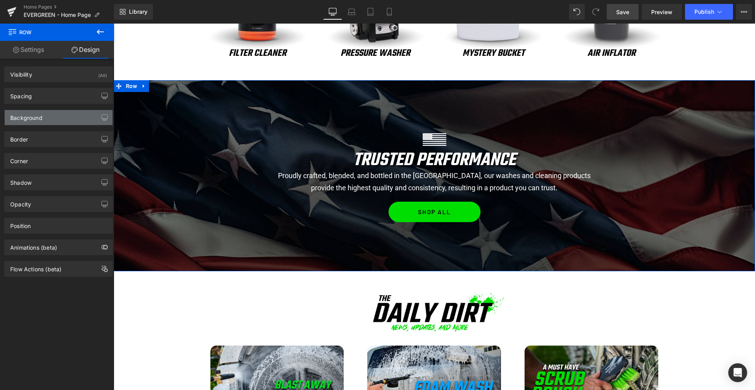
click at [34, 115] on div "Background" at bounding box center [26, 115] width 32 height 11
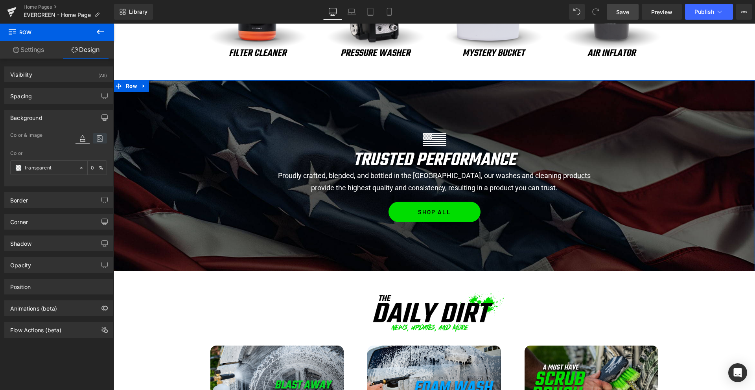
click at [99, 140] on icon at bounding box center [100, 138] width 14 height 10
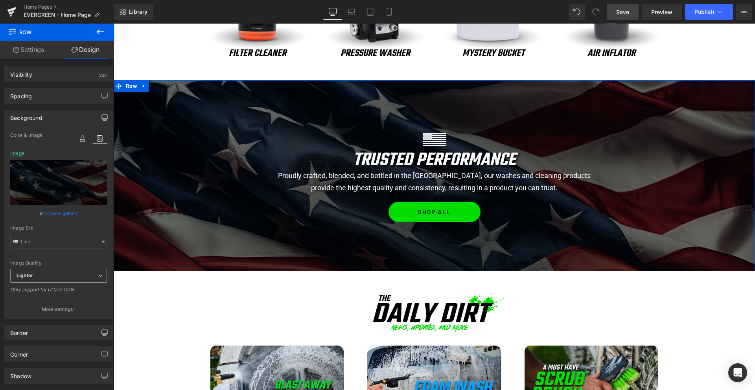
click at [34, 275] on span "Lighter" at bounding box center [58, 276] width 97 height 14
click at [33, 299] on div "Lightest" at bounding box center [31, 302] width 18 height 6
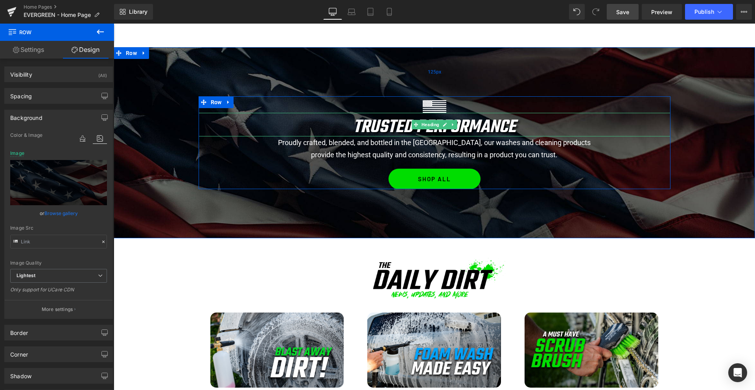
scroll to position [845, 0]
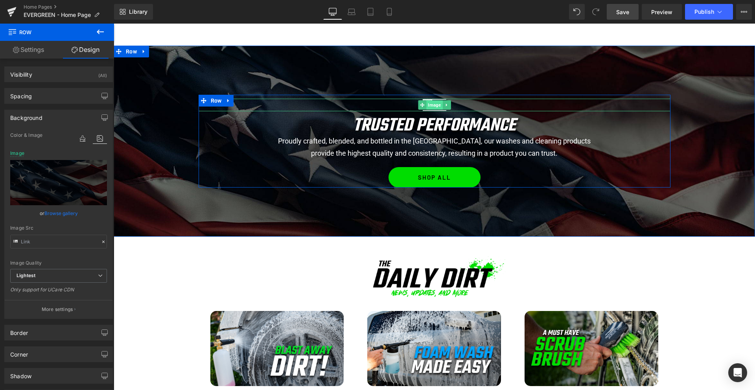
click at [434, 105] on span "Image" at bounding box center [434, 104] width 16 height 9
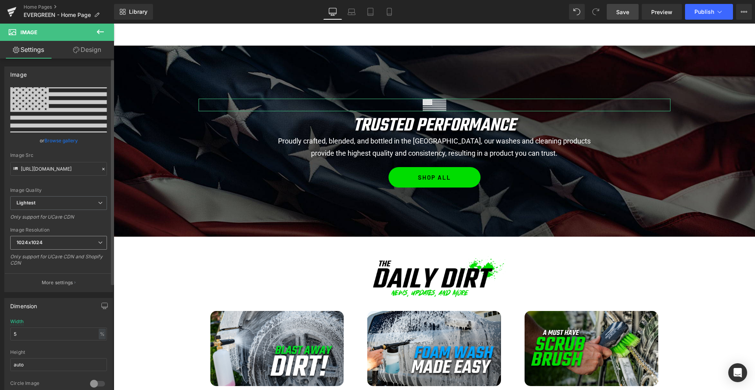
click at [50, 243] on span "1024x1024" at bounding box center [58, 243] width 97 height 14
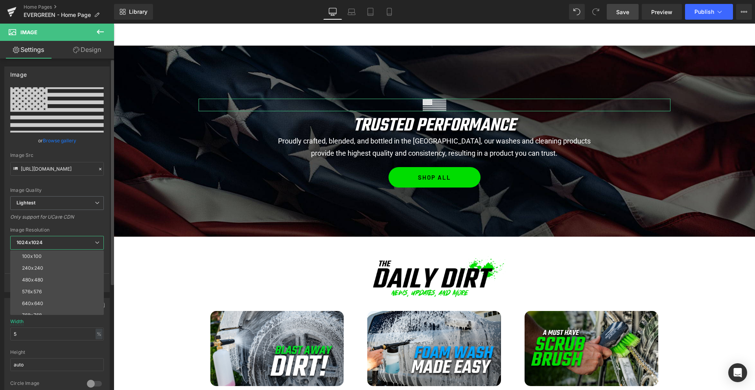
click at [32, 301] on div "640x640" at bounding box center [32, 304] width 21 height 6
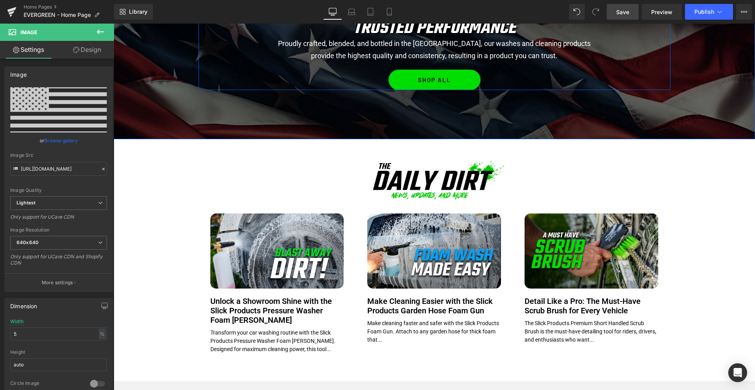
scroll to position [991, 0]
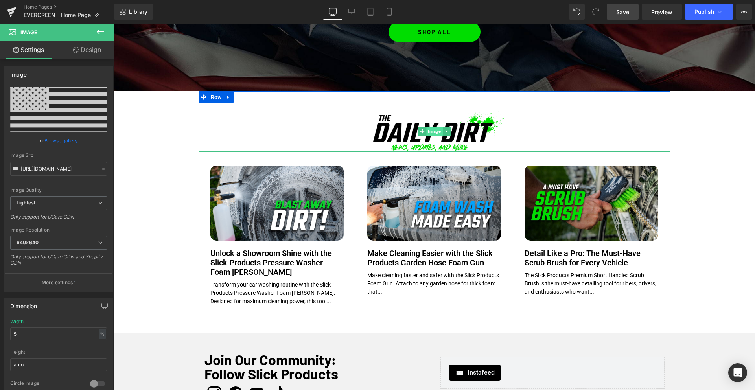
click at [435, 130] on span "Image" at bounding box center [434, 131] width 16 height 9
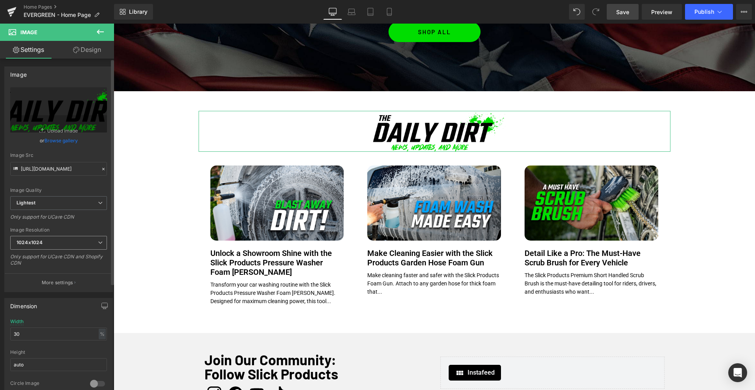
click at [40, 246] on span "1024x1024" at bounding box center [58, 243] width 97 height 14
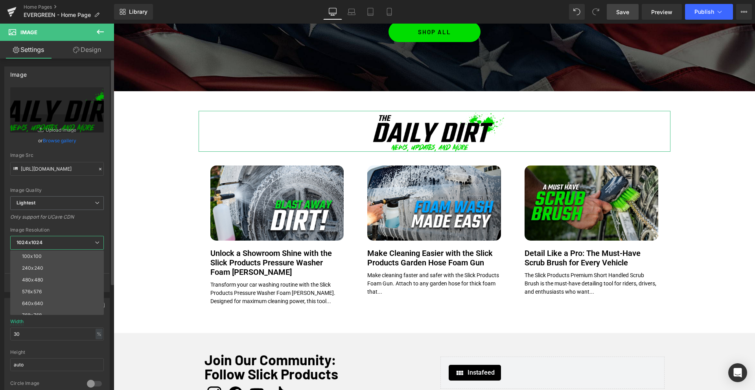
click at [39, 301] on div "640x640" at bounding box center [32, 304] width 21 height 6
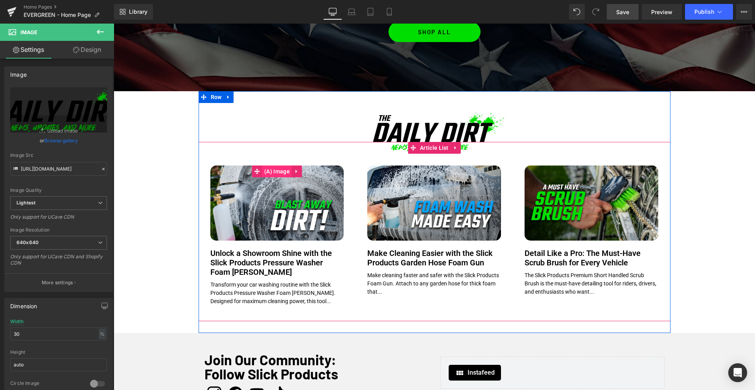
click at [279, 172] on span "(A) Image" at bounding box center [276, 171] width 29 height 12
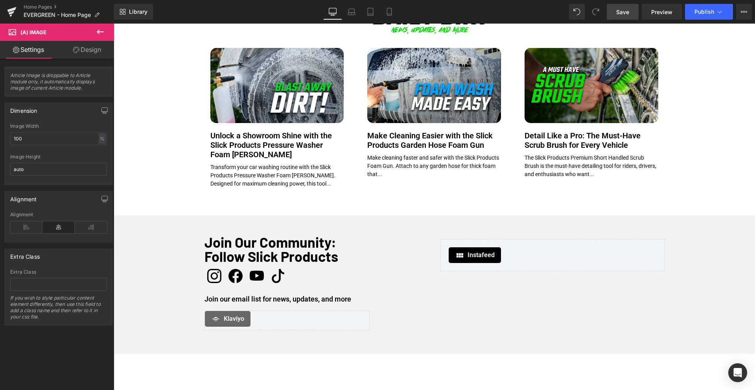
scroll to position [1122, 0]
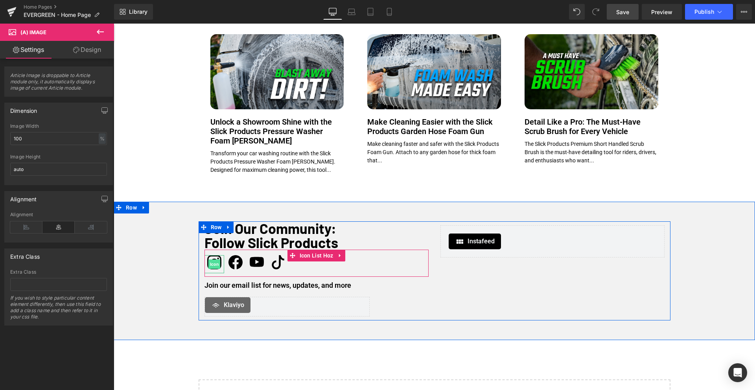
click at [214, 264] on span "Icon" at bounding box center [214, 263] width 12 height 9
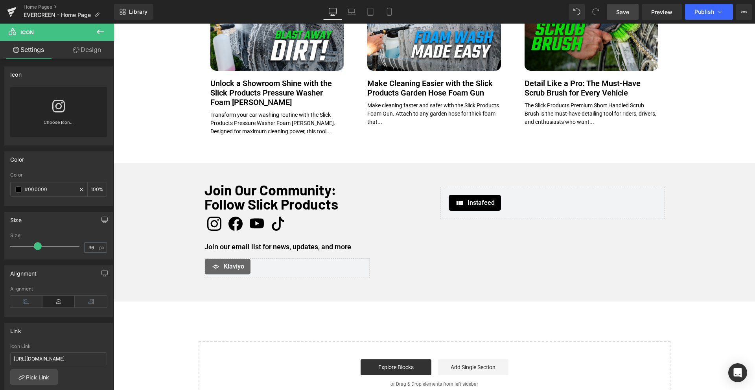
scroll to position [1159, 0]
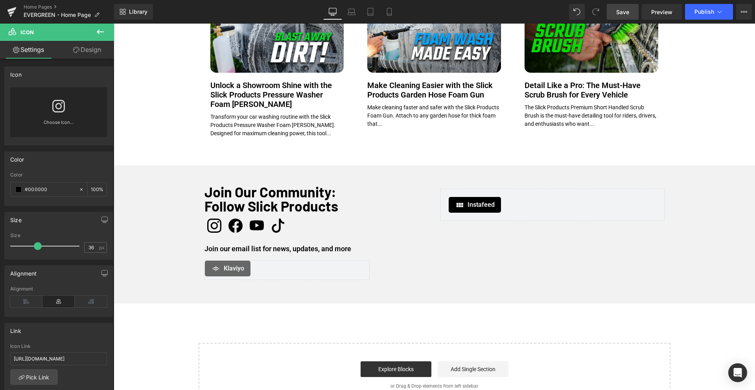
click at [625, 11] on span "Save" at bounding box center [622, 12] width 13 height 8
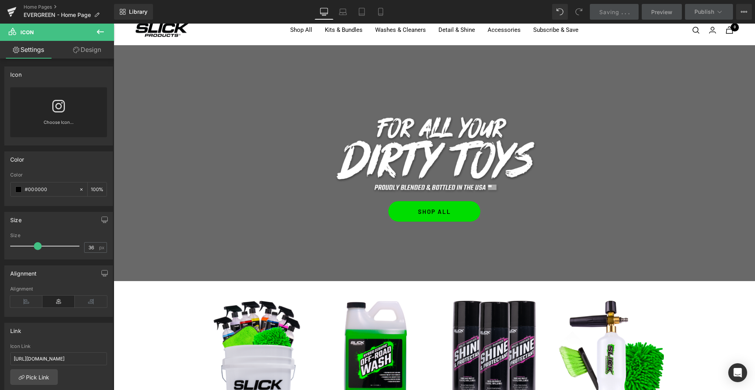
scroll to position [0, 0]
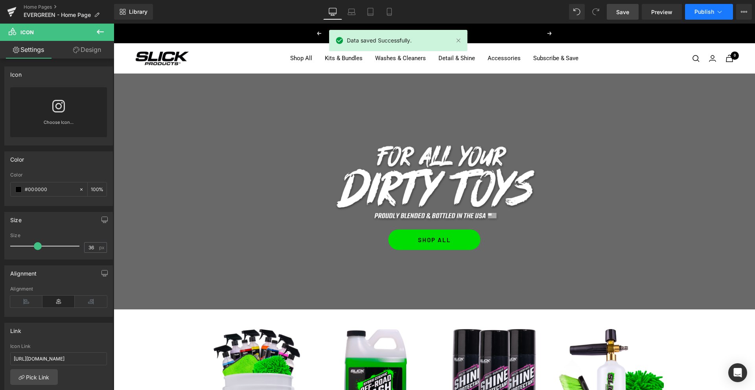
click at [702, 16] on button "Publish" at bounding box center [709, 12] width 48 height 16
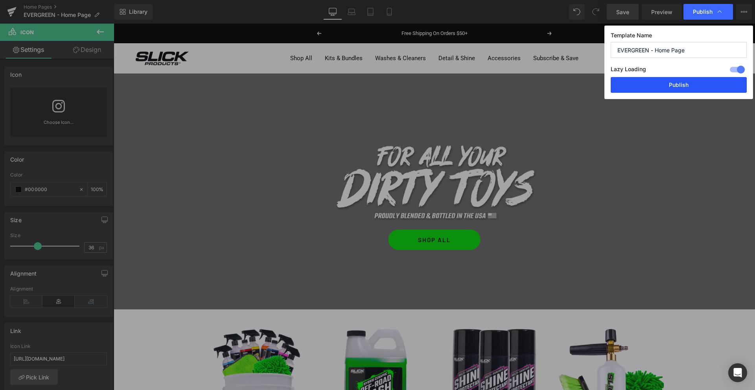
click at [687, 87] on button "Publish" at bounding box center [678, 85] width 136 height 16
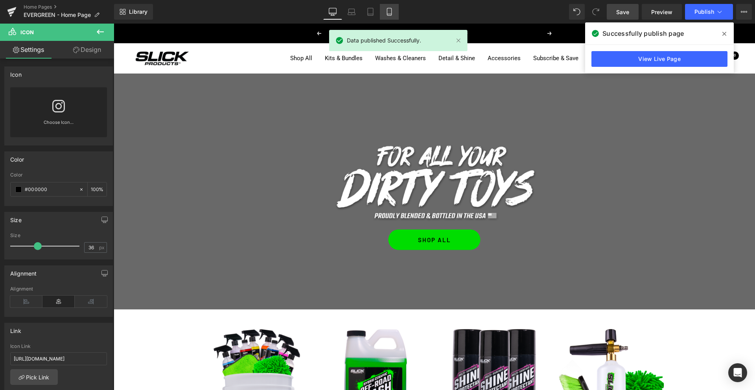
click at [388, 13] on icon at bounding box center [389, 12] width 8 height 8
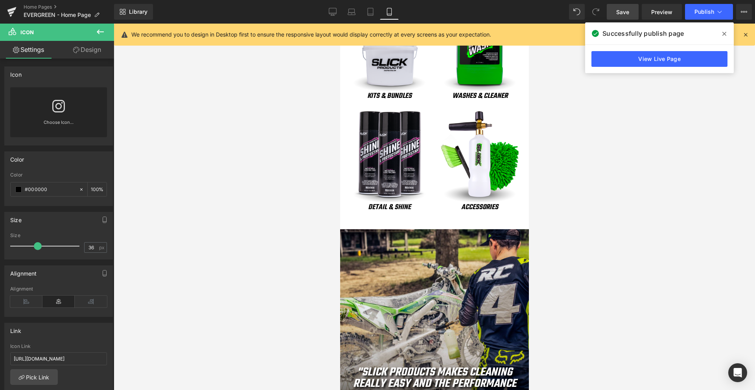
scroll to position [269, 0]
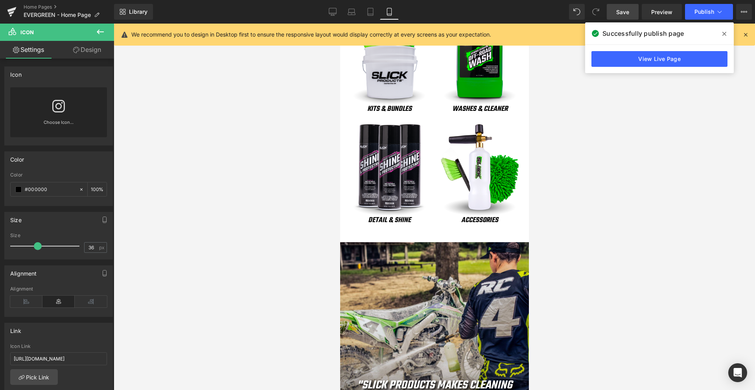
drag, startPoint x: 293, startPoint y: 204, endPoint x: 315, endPoint y: 193, distance: 24.6
click at [291, 203] on div at bounding box center [434, 207] width 641 height 366
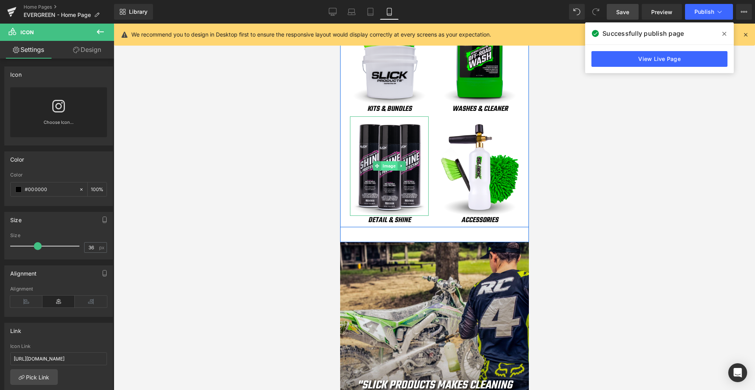
click at [389, 165] on span "Image" at bounding box center [388, 165] width 16 height 9
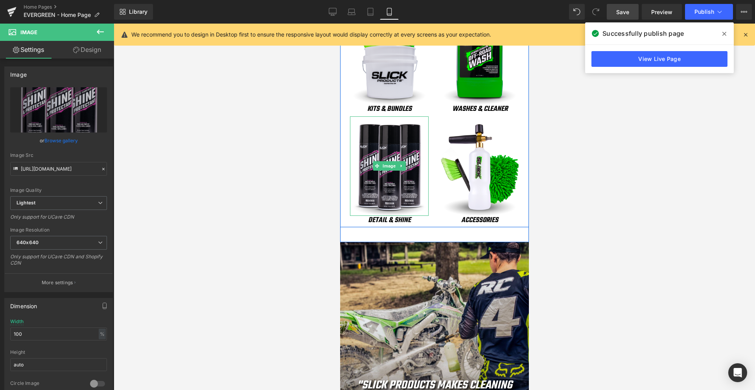
scroll to position [0, 0]
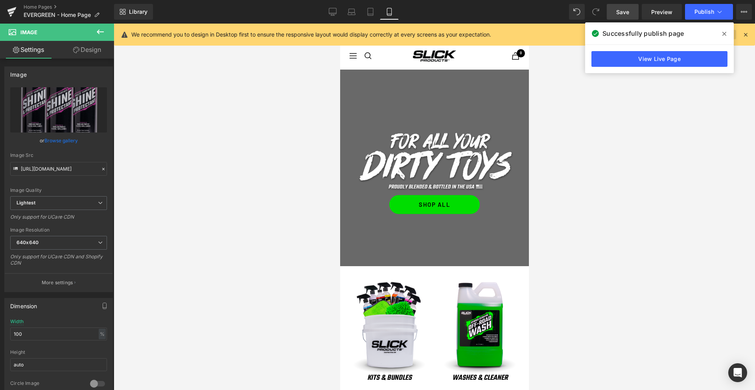
click at [725, 31] on icon at bounding box center [724, 34] width 4 height 6
